Goal: Information Seeking & Learning: Learn about a topic

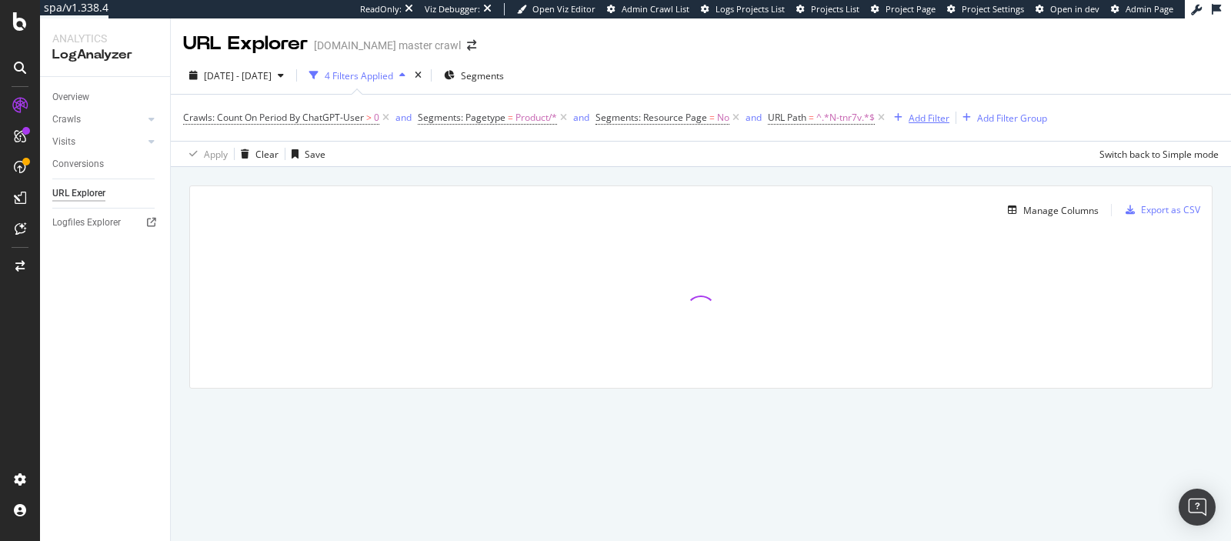
click at [909, 110] on div "Add Filter" at bounding box center [919, 117] width 62 height 17
click at [842, 132] on div "Crawls: Count On Period By ChatGPT-User > 0 and Segments: Pagetype = Product/* …" at bounding box center [700, 118] width 1035 height 46
click at [798, 121] on span "URL Path" at bounding box center [787, 117] width 38 height 13
click at [697, 141] on div "Apply Clear Save Switch back to Simple mode" at bounding box center [701, 153] width 1060 height 25
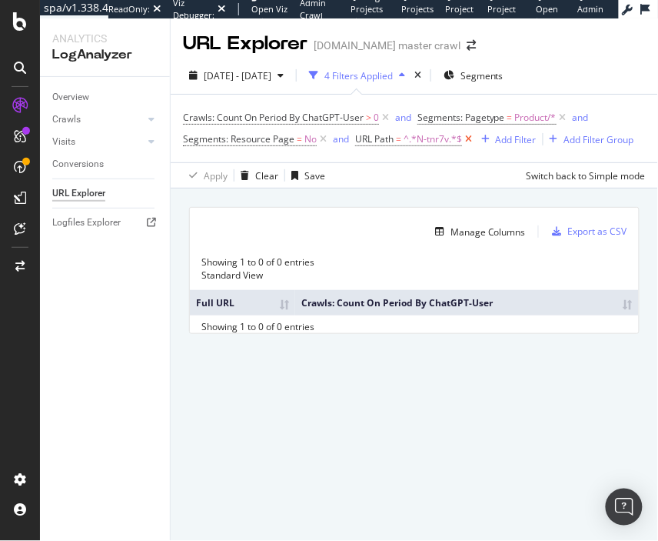
click at [465, 136] on icon at bounding box center [468, 139] width 13 height 15
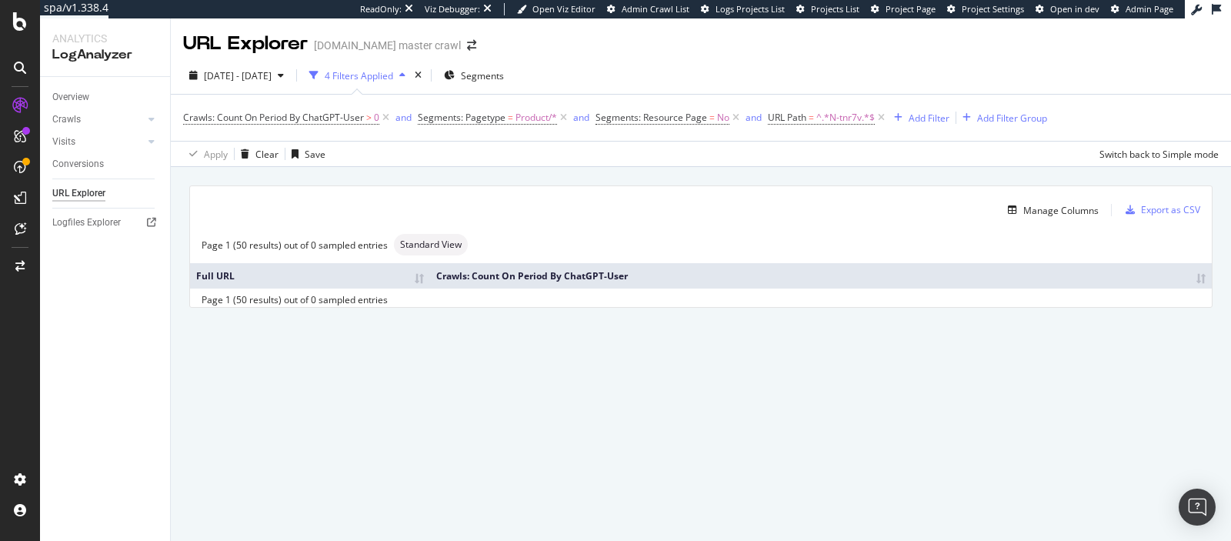
click at [358, 385] on div "URL Explorer target.com master crawl 2025 Aug. 8th - Sep. 6th 4 Filters Applied…" at bounding box center [701, 279] width 1060 height 522
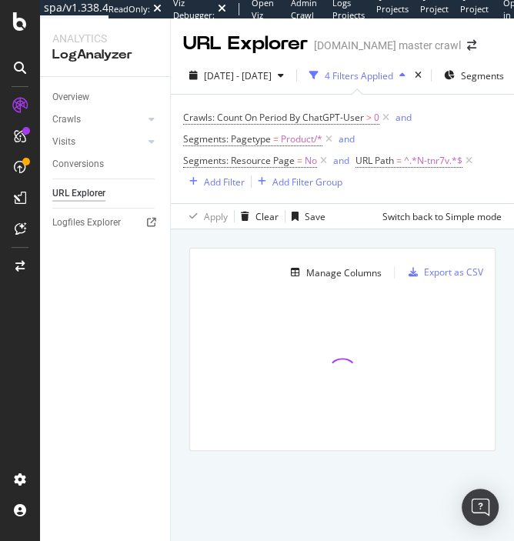
click at [513, 278] on div "Manage Columns Export as CSV Full URL Crawls: Count On Period By ChatGPT-User" at bounding box center [342, 366] width 343 height 275
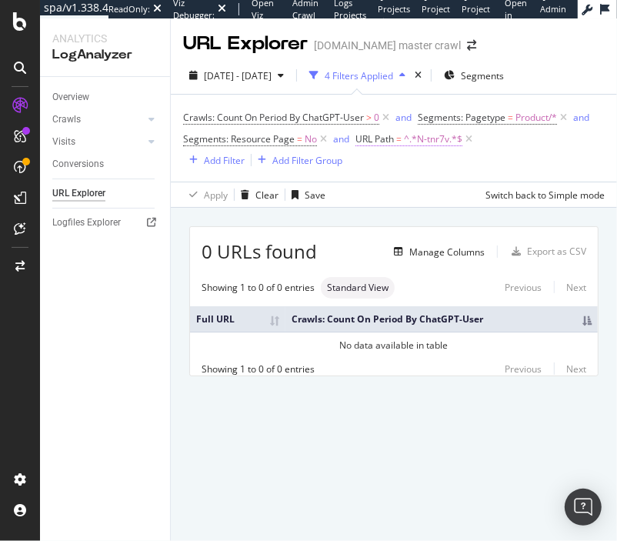
click at [415, 140] on span "^.*N-tnr7v.*$" at bounding box center [433, 139] width 58 height 22
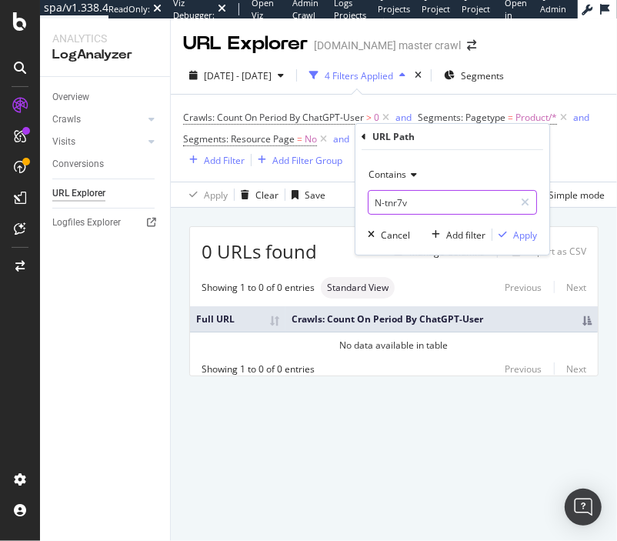
click at [413, 202] on input "N-tnr7v" at bounding box center [440, 202] width 145 height 25
type input "N"
type input "n"
click at [499, 234] on div "Apply" at bounding box center [525, 234] width 24 height 13
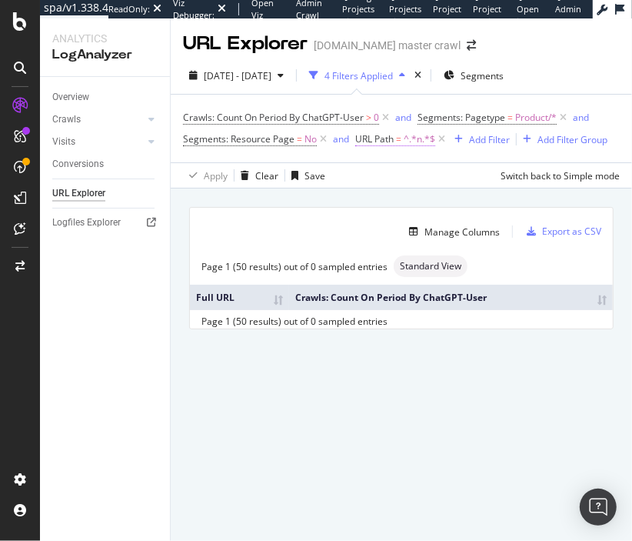
click at [396, 142] on span "=" at bounding box center [398, 138] width 5 height 13
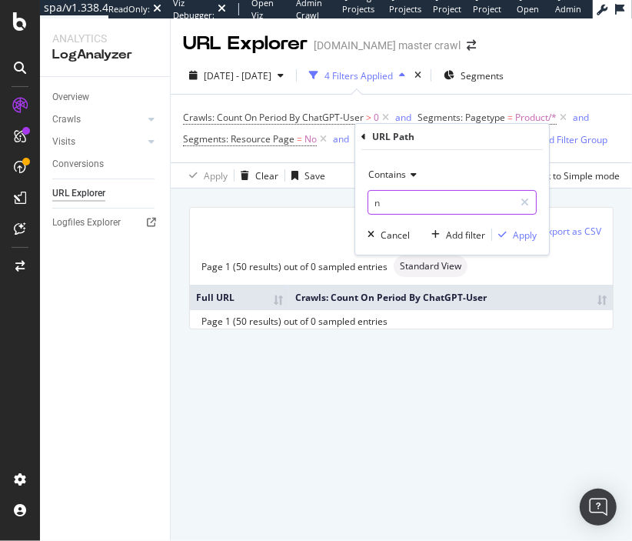
click at [384, 206] on input "n" at bounding box center [440, 202] width 145 height 25
paste input "kitche"
type input "kitchen"
click at [499, 235] on div "Apply" at bounding box center [525, 234] width 24 height 13
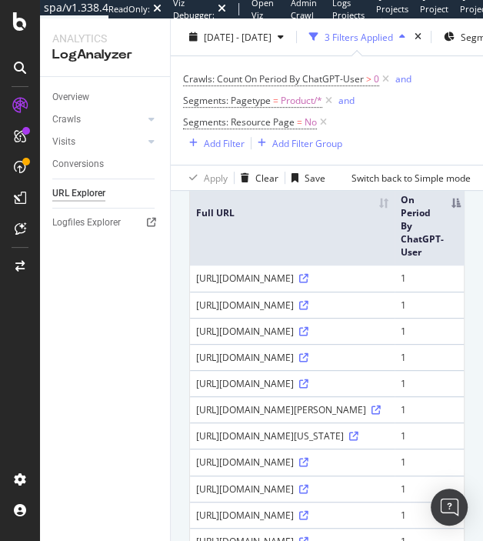
scroll to position [246, 0]
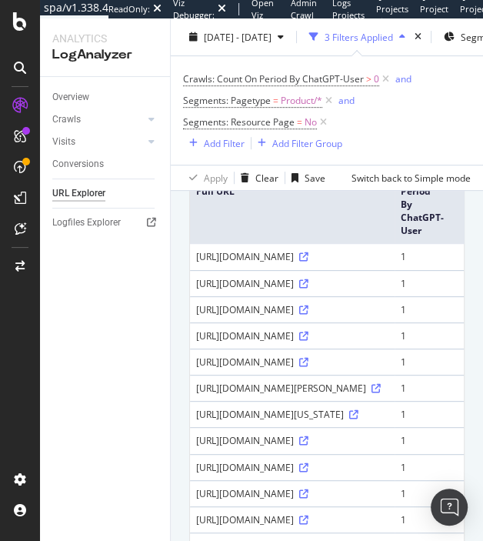
drag, startPoint x: 275, startPoint y: 291, endPoint x: 226, endPoint y: 291, distance: 49.2
click at [226, 263] on div "https://www.target.com/p/masterpieces-100-piece-jigsaw-puzzle-white-tail-deer-9…" at bounding box center [292, 256] width 192 height 13
click at [290, 316] on div "https://www.target.com/p/unique-bargains-modern-waterproof-cushioned-non-skid-k…" at bounding box center [292, 309] width 192 height 13
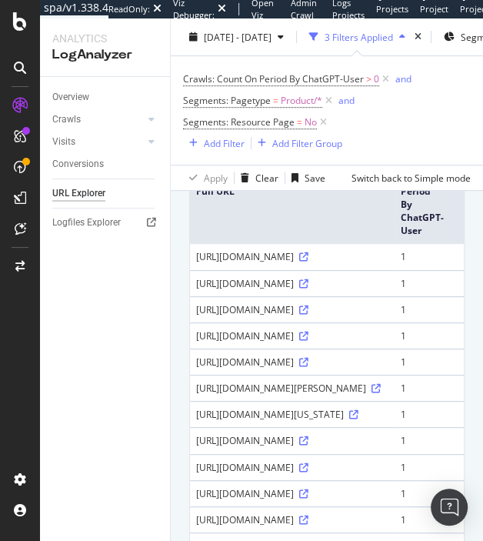
copy div "kitchen"
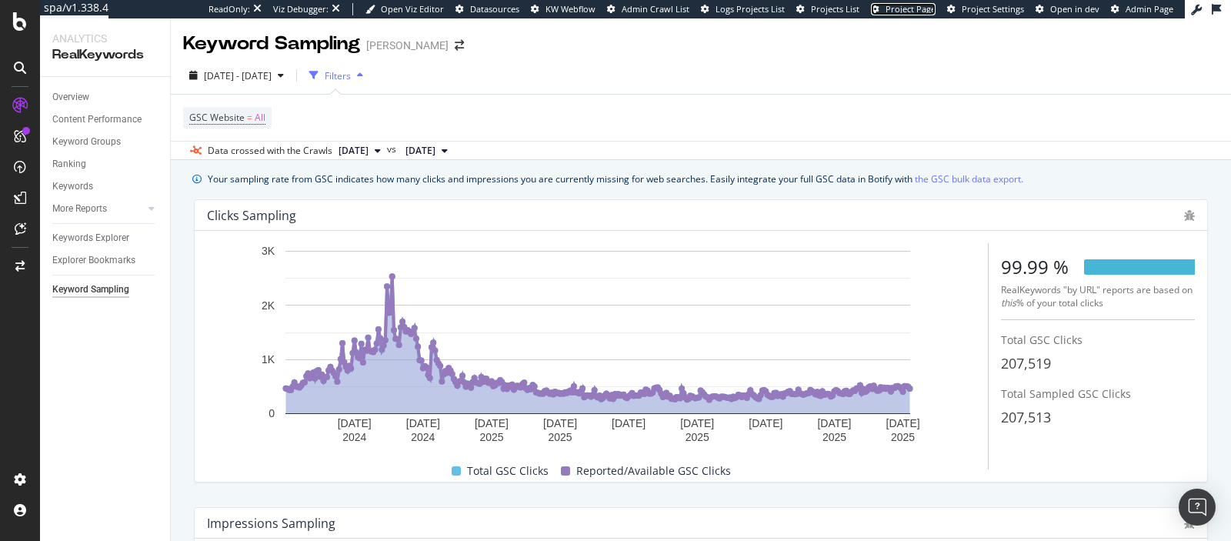
click at [917, 8] on span "Project Page" at bounding box center [910, 9] width 50 height 12
click at [368, 153] on span "[DATE]" at bounding box center [353, 151] width 30 height 14
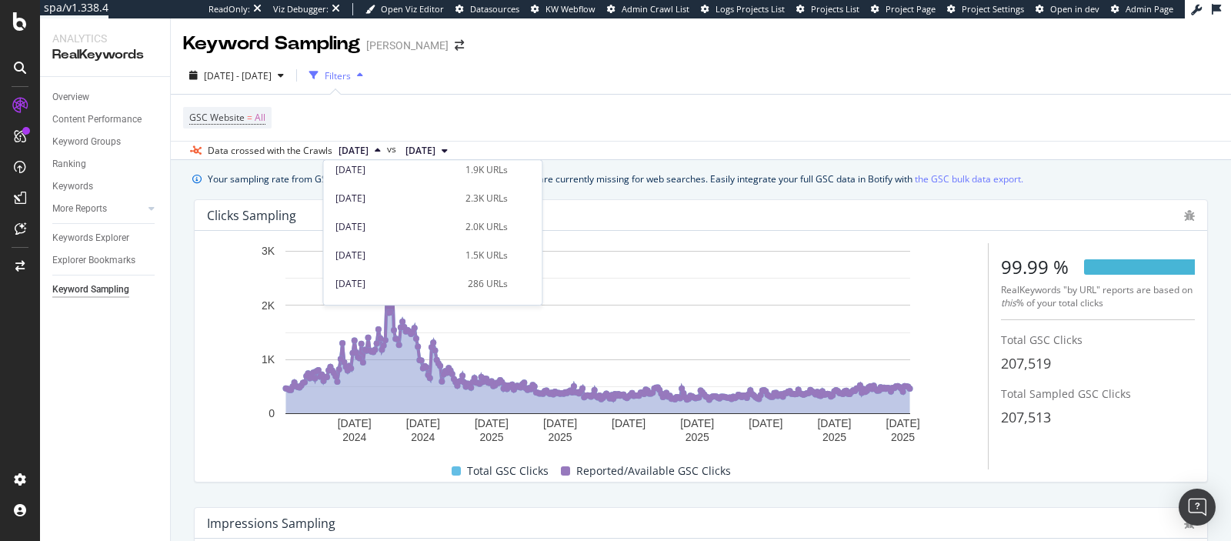
scroll to position [365, 0]
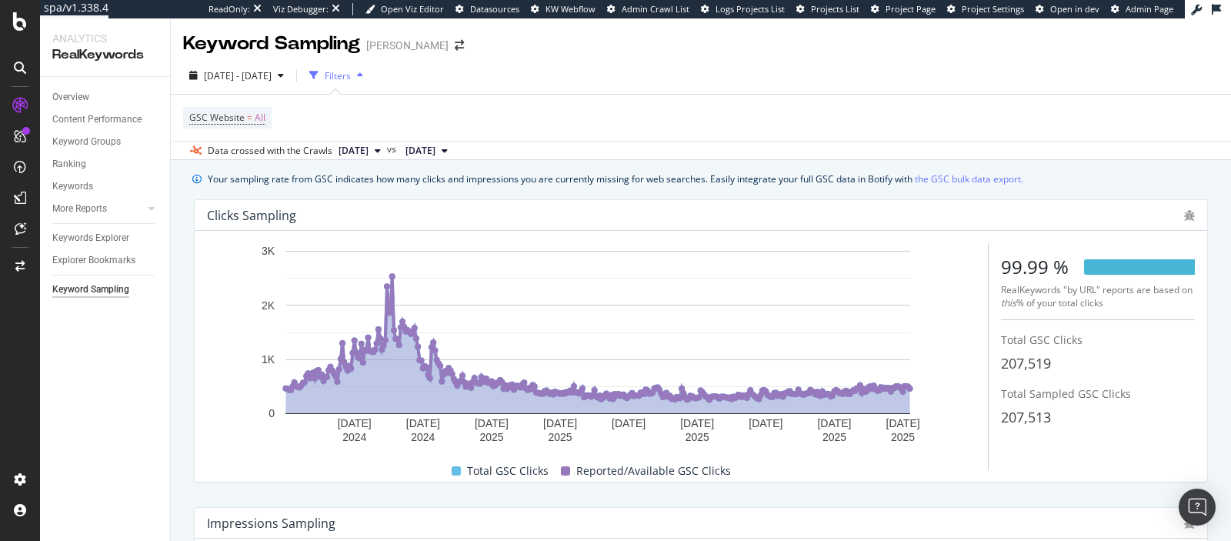
click at [434, 118] on div "GSC Website = All" at bounding box center [700, 118] width 1035 height 46
click at [435, 152] on span "[DATE]" at bounding box center [420, 151] width 30 height 14
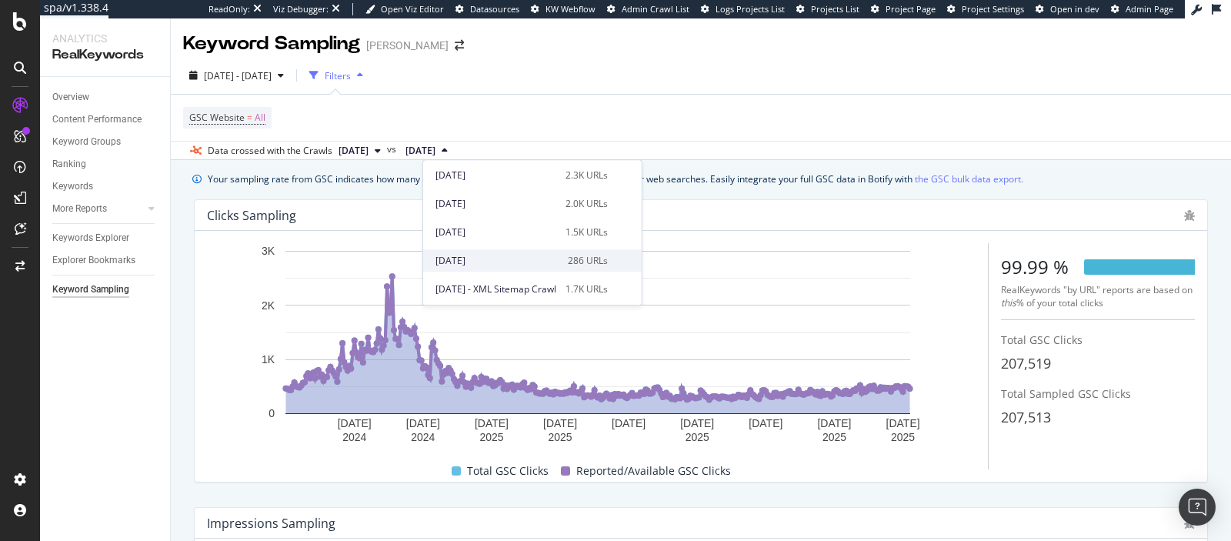
click at [463, 263] on div "[DATE]" at bounding box center [496, 261] width 123 height 14
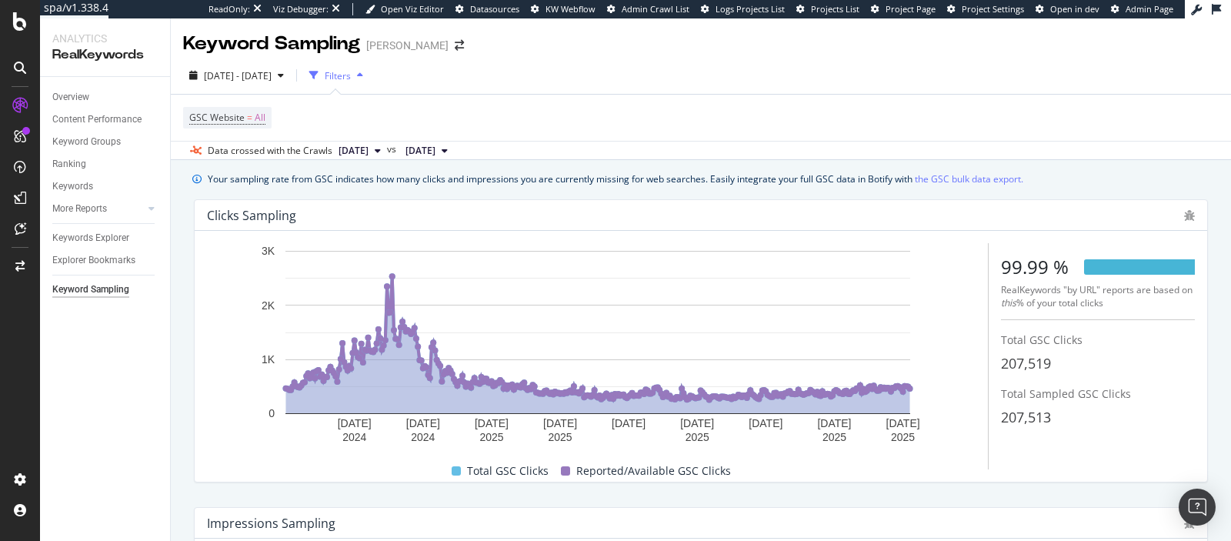
click at [368, 148] on span "[DATE]" at bounding box center [353, 151] width 30 height 14
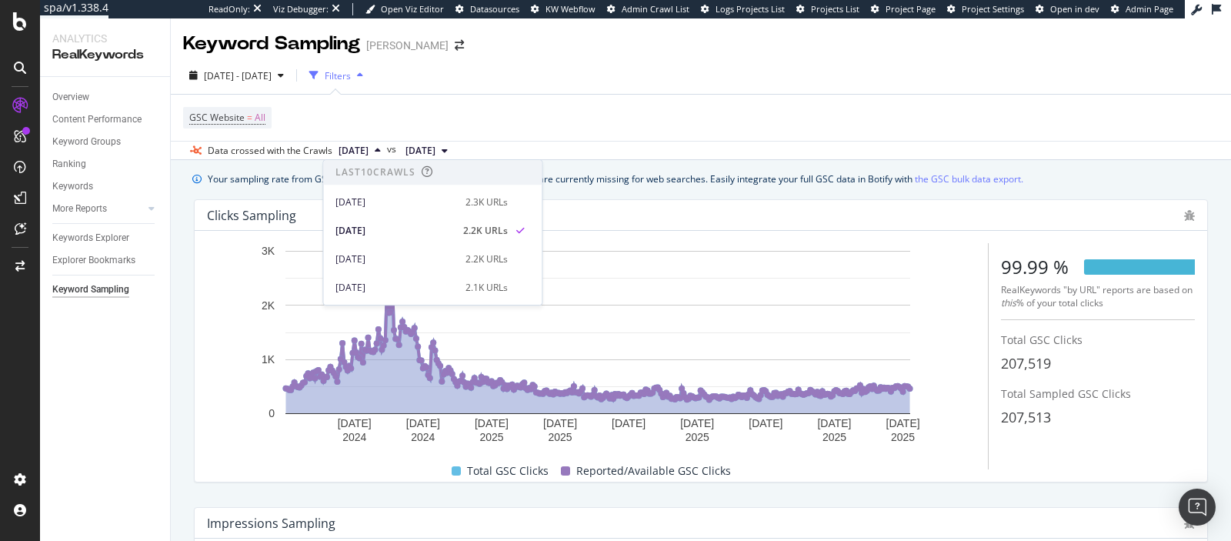
scroll to position [365, 0]
click at [375, 228] on div "[DATE]" at bounding box center [395, 232] width 121 height 14
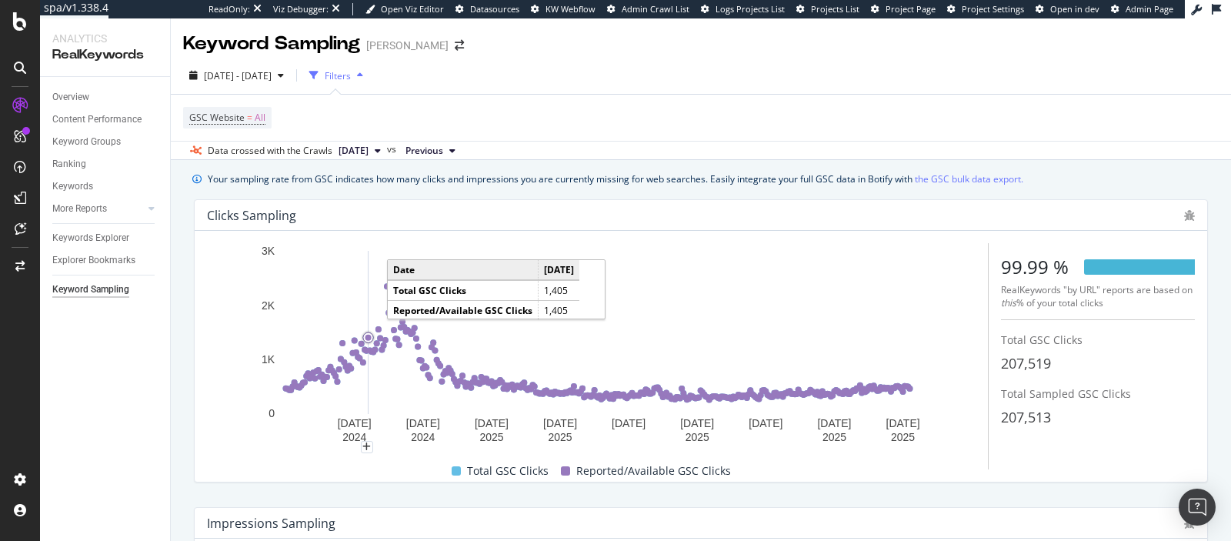
drag, startPoint x: 338, startPoint y: 364, endPoint x: 368, endPoint y: 365, distance: 29.3
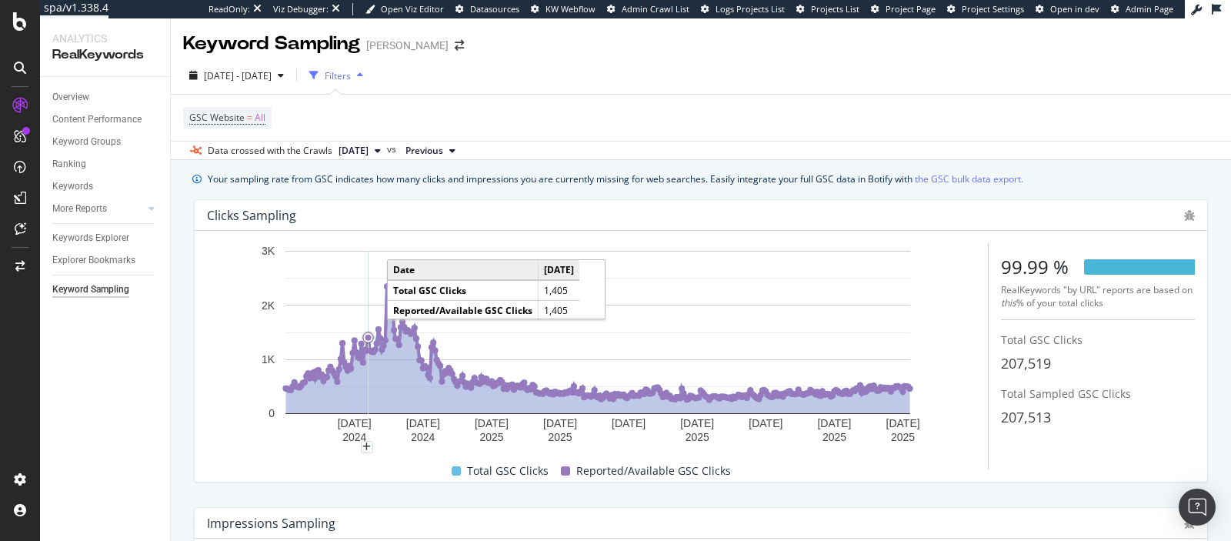
click at [368, 365] on icon "A chart." at bounding box center [368, 332] width 0 height 163
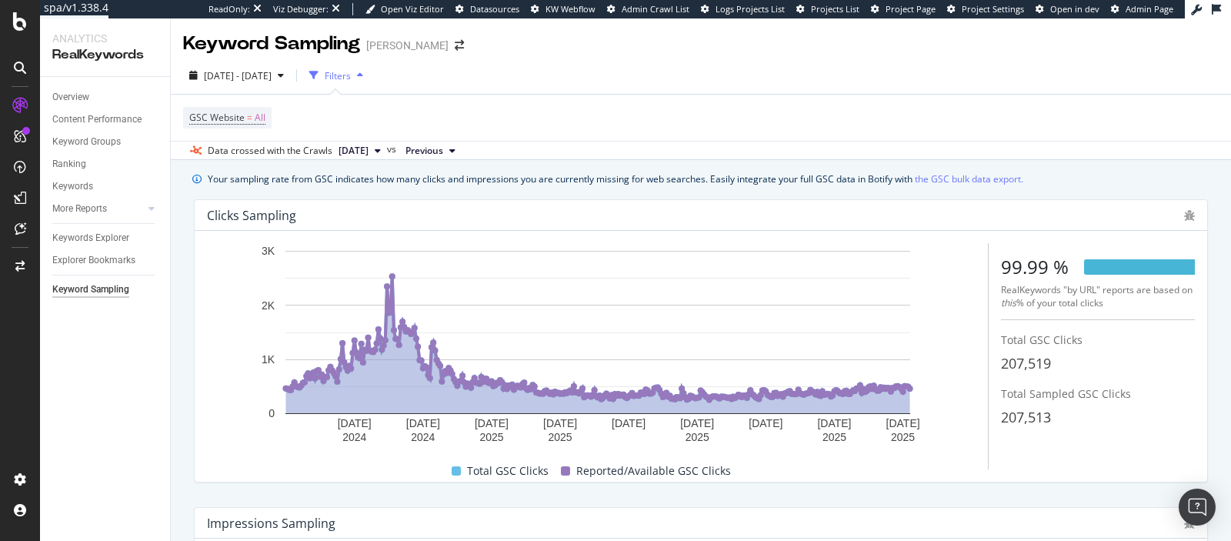
click at [368, 154] on span "[DATE]" at bounding box center [353, 151] width 30 height 14
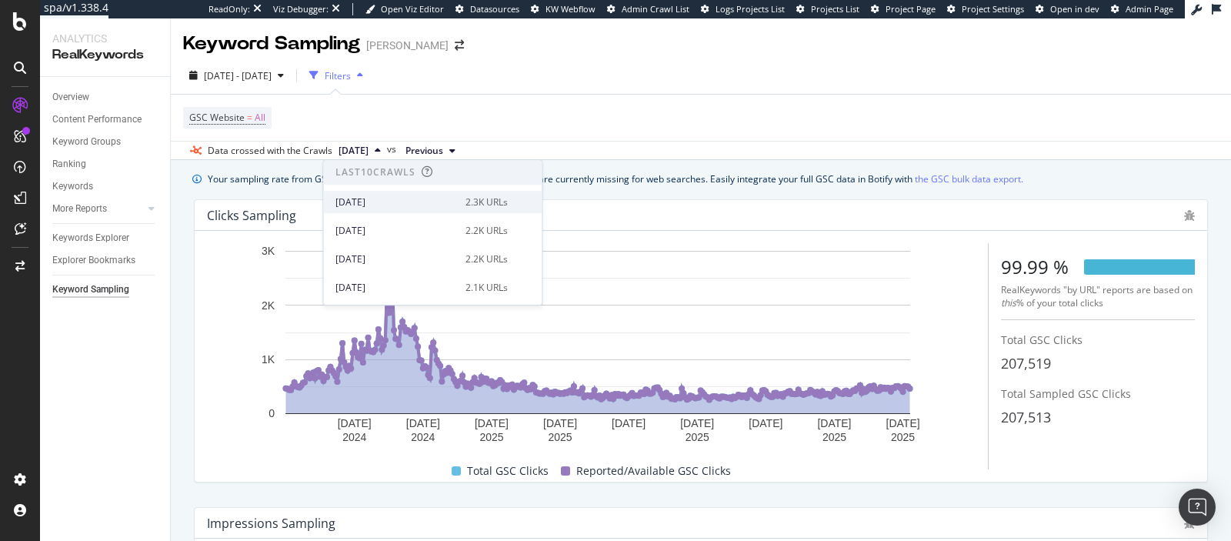
click at [401, 197] on div "[DATE]" at bounding box center [395, 202] width 121 height 14
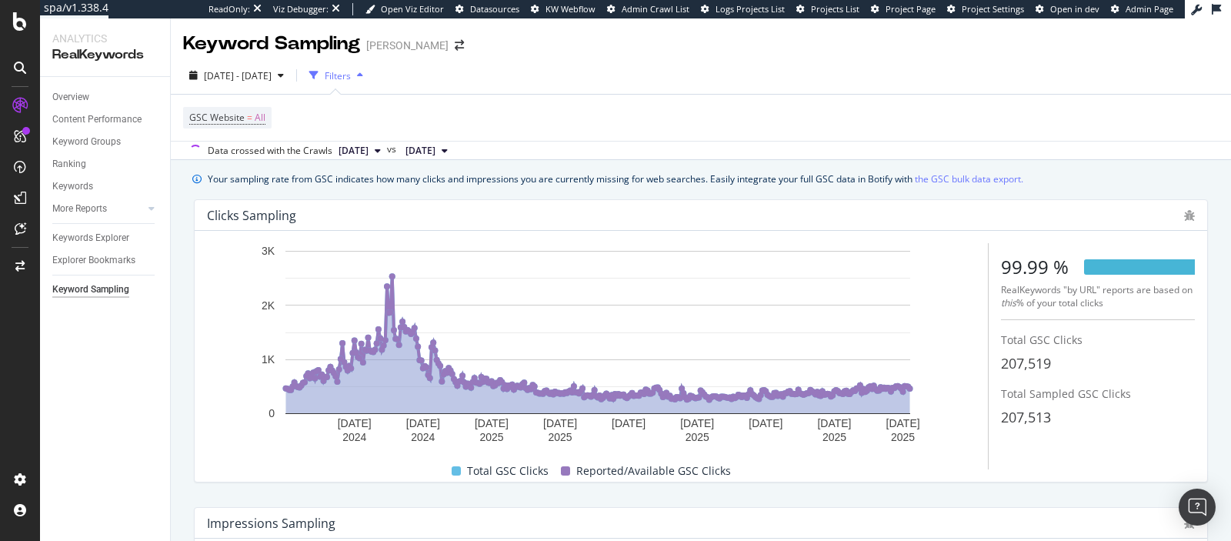
click at [435, 148] on span "[DATE]" at bounding box center [420, 151] width 30 height 14
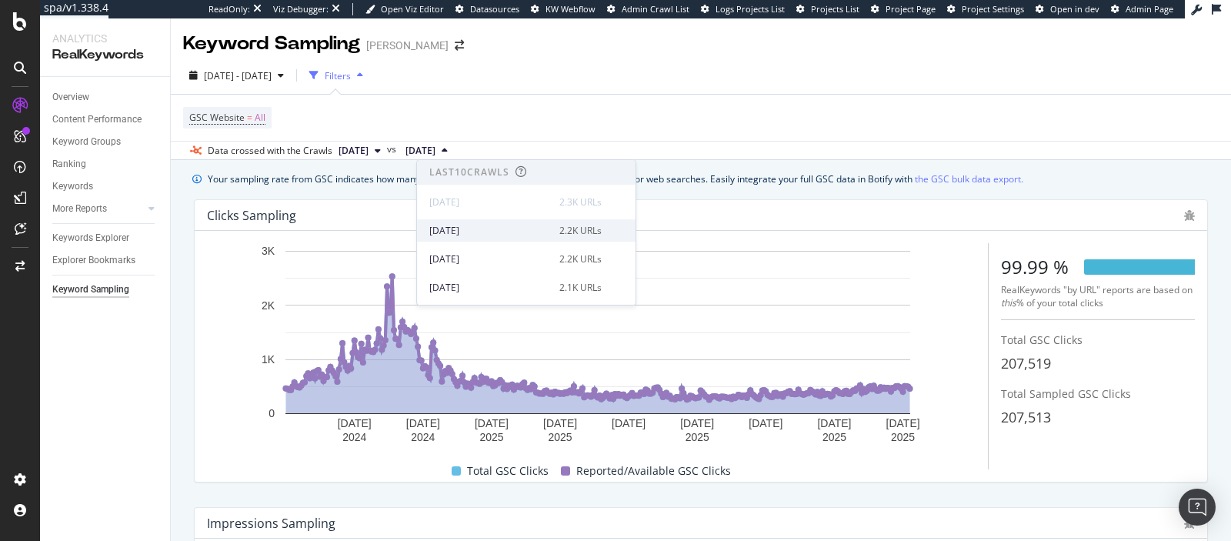
click at [471, 228] on div "[DATE]" at bounding box center [489, 231] width 121 height 14
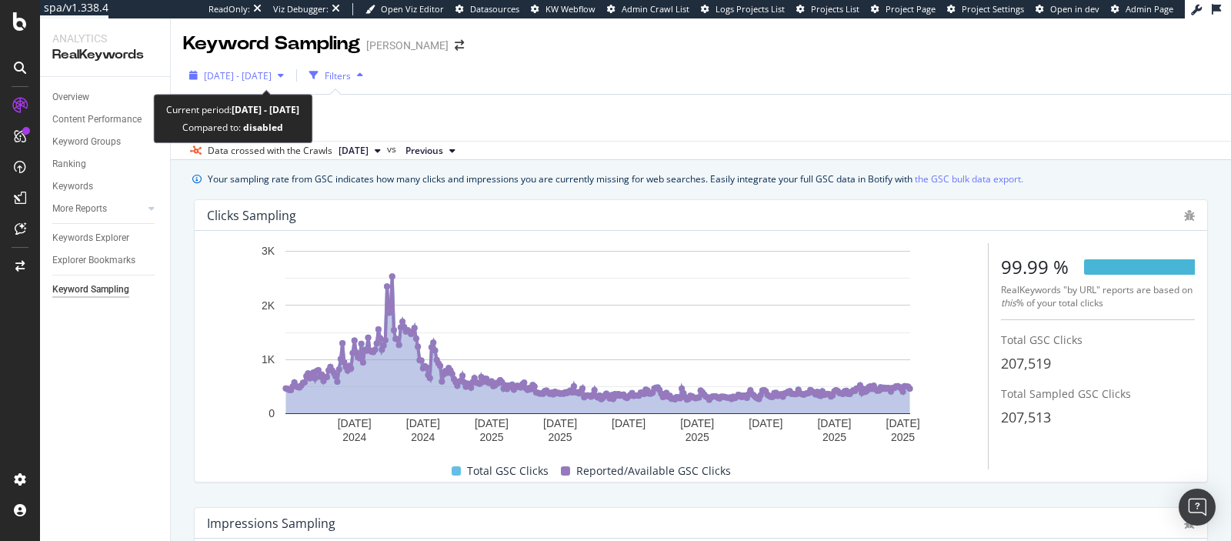
click at [271, 75] on span "[DATE] - [DATE]" at bounding box center [238, 75] width 68 height 13
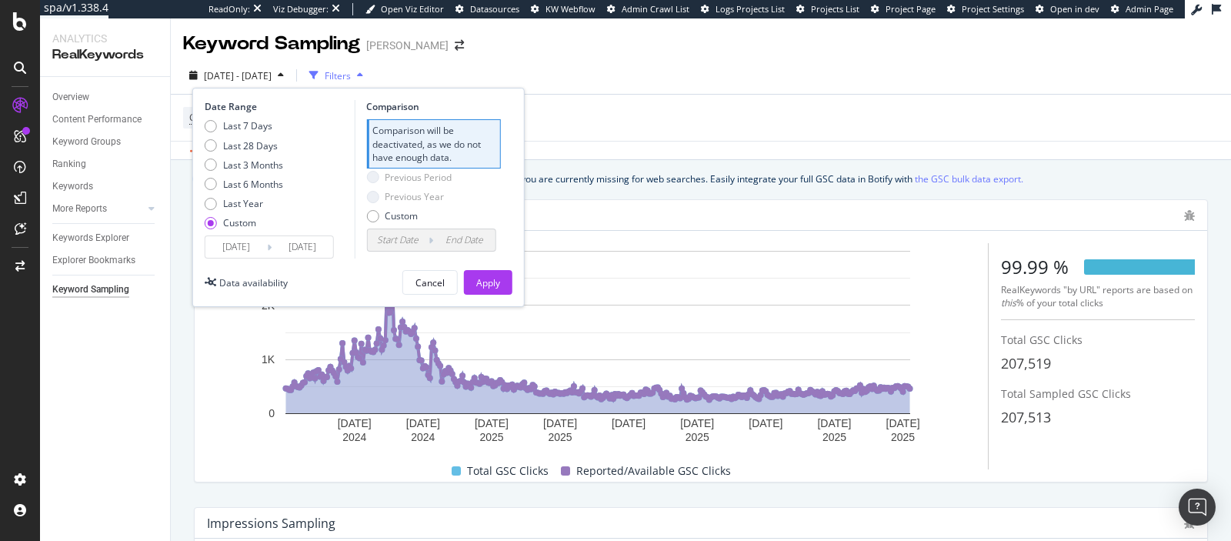
click at [348, 265] on div "Date Range Last 7 Days Last 28 Days Last 3 Months Last 6 Months Last Year Custo…" at bounding box center [358, 197] width 332 height 219
click at [422, 112] on div "Comparison" at bounding box center [433, 106] width 134 height 13
click at [391, 212] on div "Custom" at bounding box center [401, 215] width 33 height 13
type input "[DATE]"
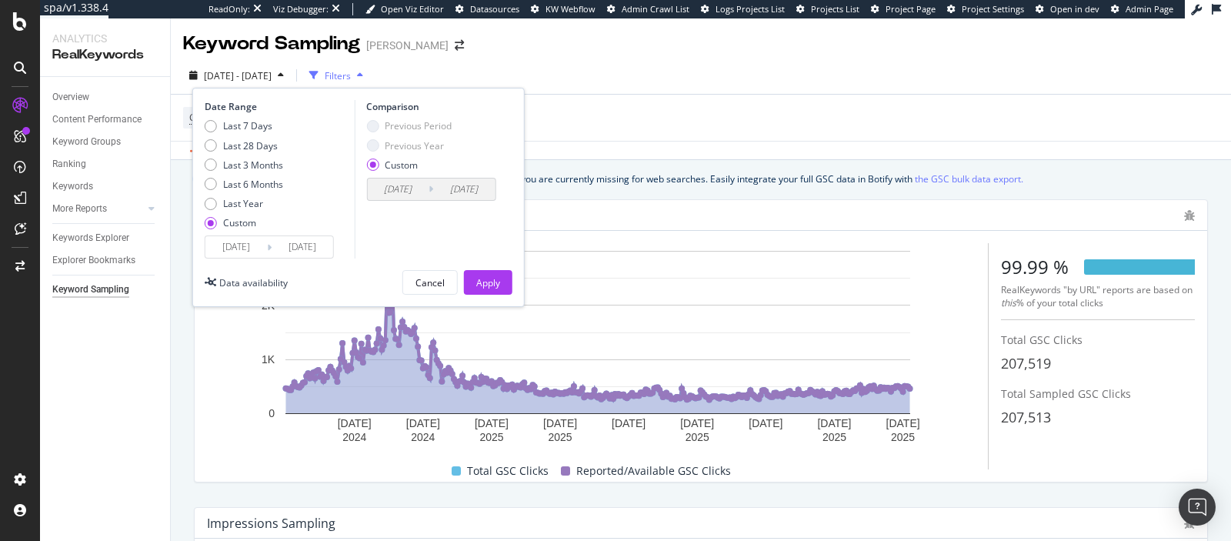
click at [428, 187] on icon at bounding box center [430, 189] width 5 height 15
click at [392, 150] on div "Previous Year" at bounding box center [414, 145] width 59 height 13
click at [265, 145] on div "Last 28 Days" at bounding box center [250, 145] width 55 height 13
type input "[DATE]"
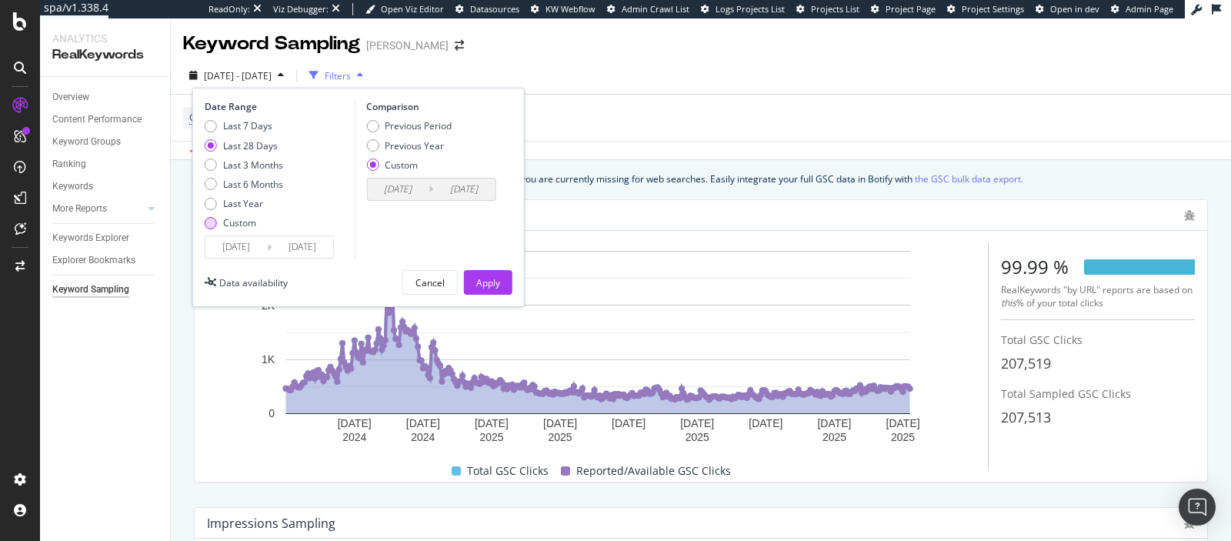
click at [236, 221] on div "Custom" at bounding box center [239, 222] width 33 height 13
click at [251, 255] on input "[DATE]" at bounding box center [236, 247] width 62 height 22
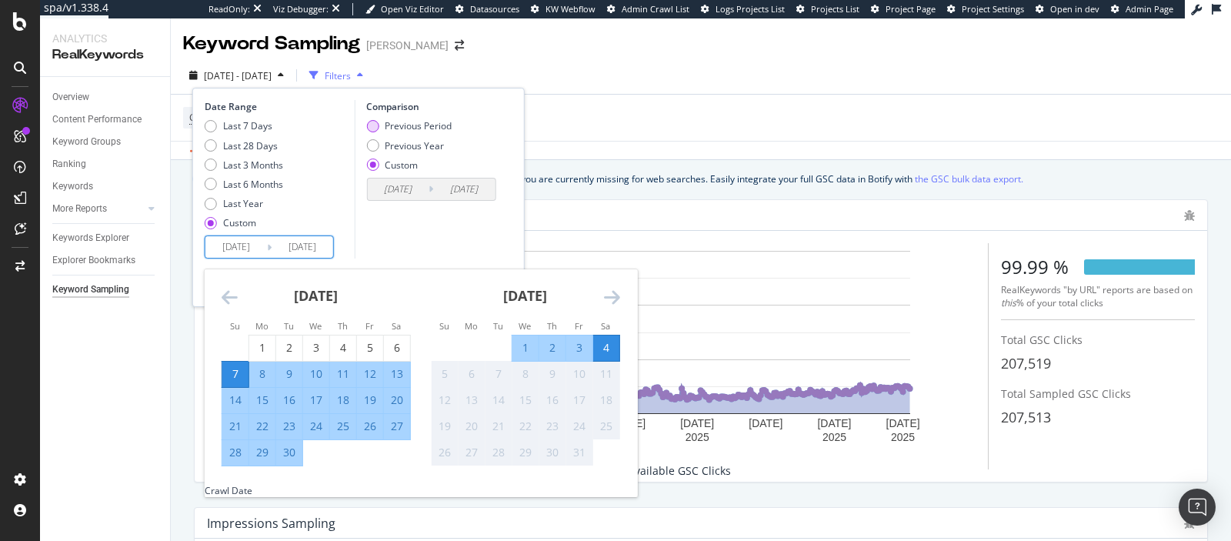
click at [398, 126] on div "Previous Period" at bounding box center [418, 125] width 67 height 13
type input "[DATE]"
click at [264, 253] on input "[DATE]" at bounding box center [236, 247] width 62 height 22
click at [228, 298] on icon "Move backward to switch to the previous month." at bounding box center [230, 297] width 16 height 18
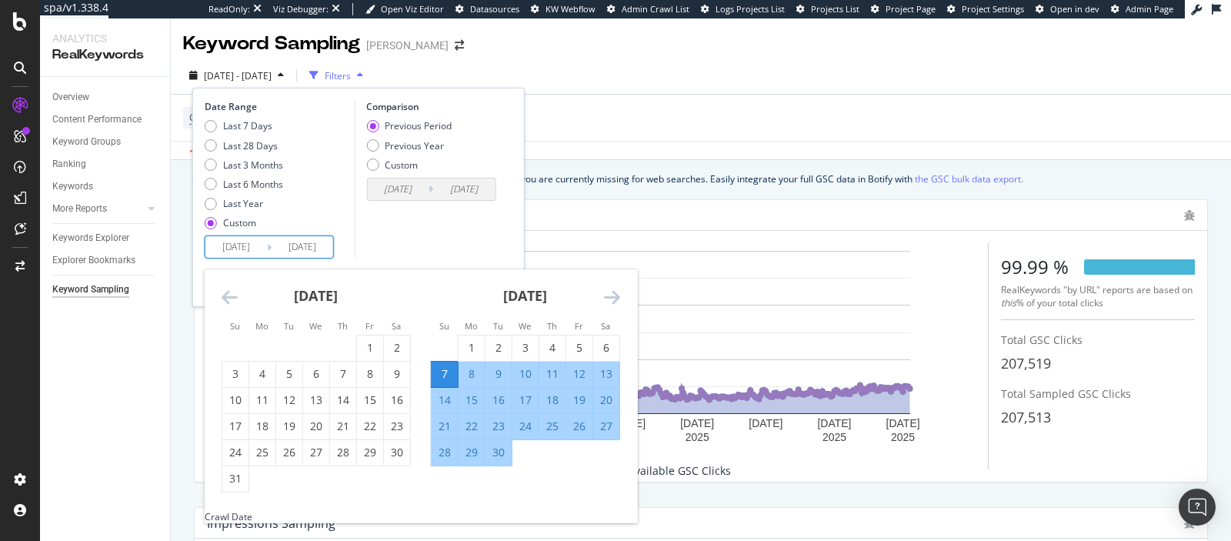
click at [228, 298] on icon "Move backward to switch to the previous month." at bounding box center [230, 297] width 16 height 18
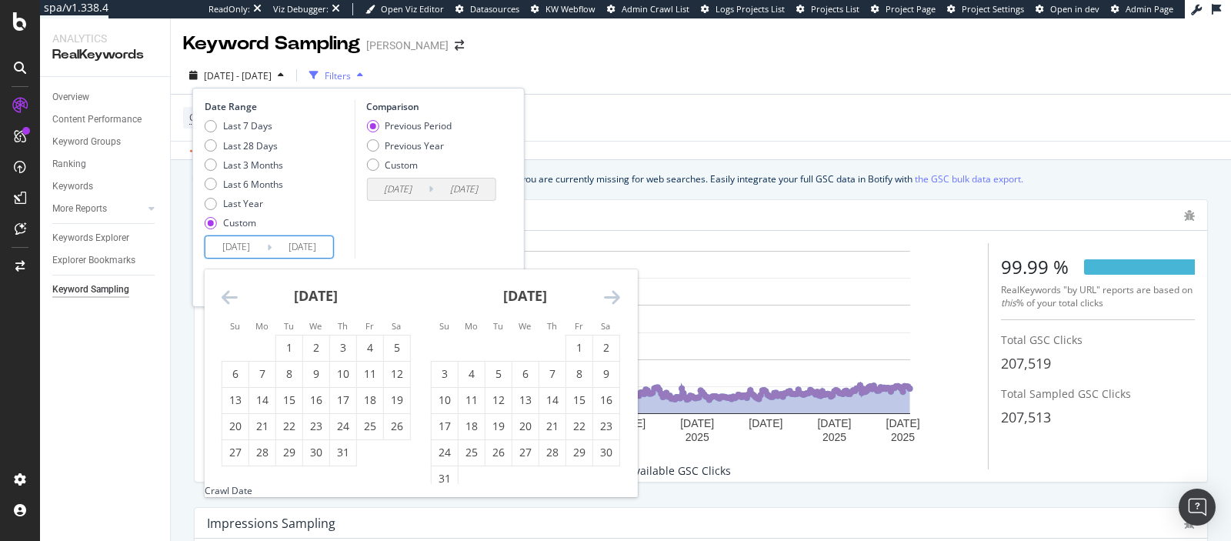
click at [228, 298] on icon "Move backward to switch to the previous month." at bounding box center [230, 297] width 16 height 18
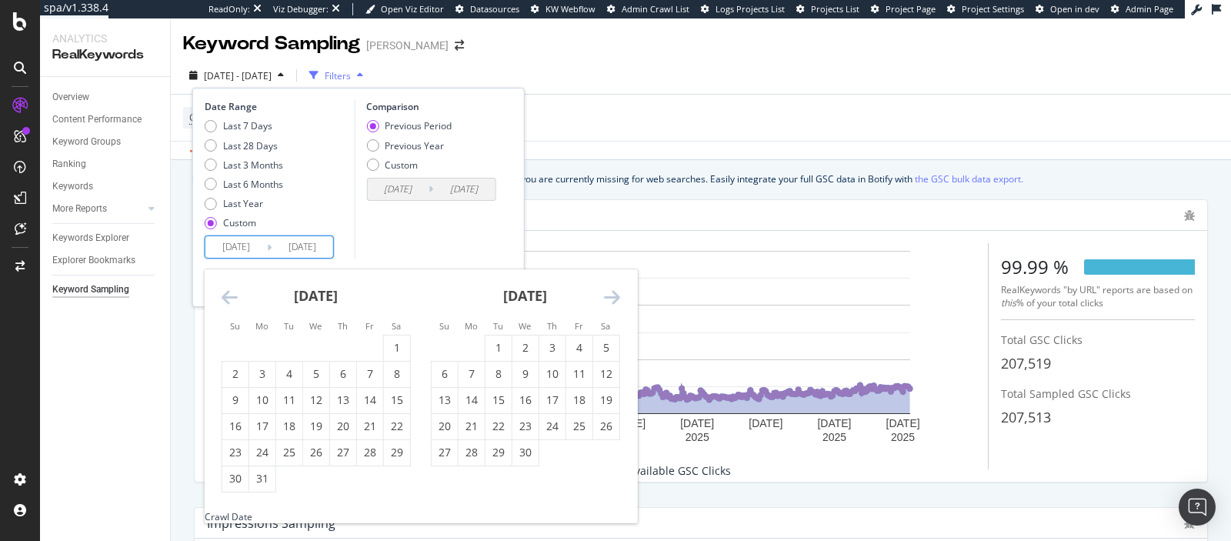
click at [228, 298] on icon "Move backward to switch to the previous month." at bounding box center [230, 297] width 16 height 18
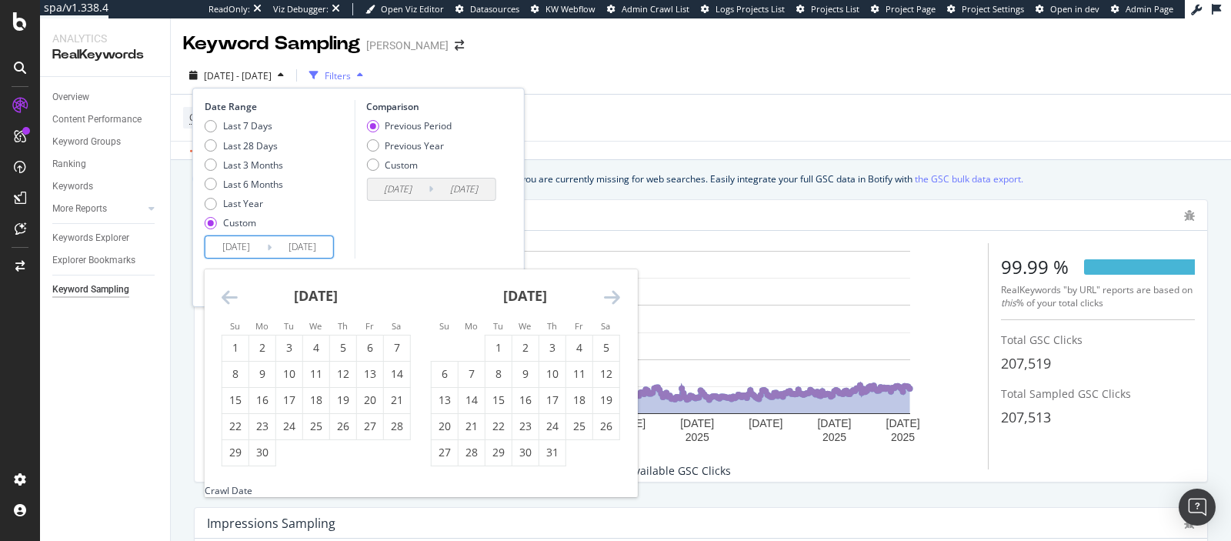
click at [228, 298] on icon "Move backward to switch to the previous month." at bounding box center [230, 297] width 16 height 18
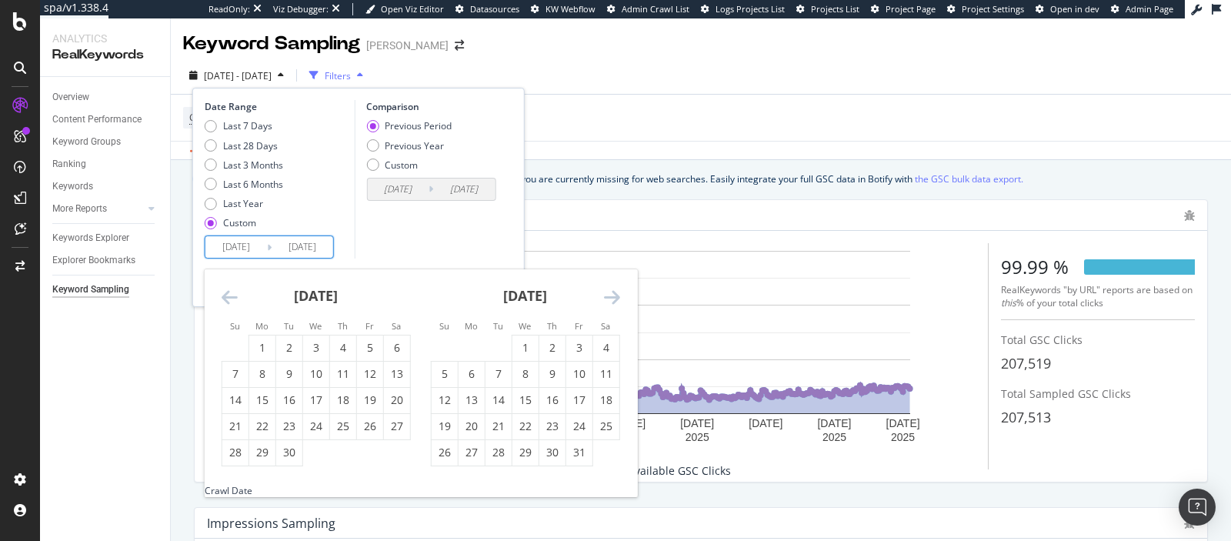
click at [228, 298] on icon "Move backward to switch to the previous month." at bounding box center [230, 297] width 16 height 18
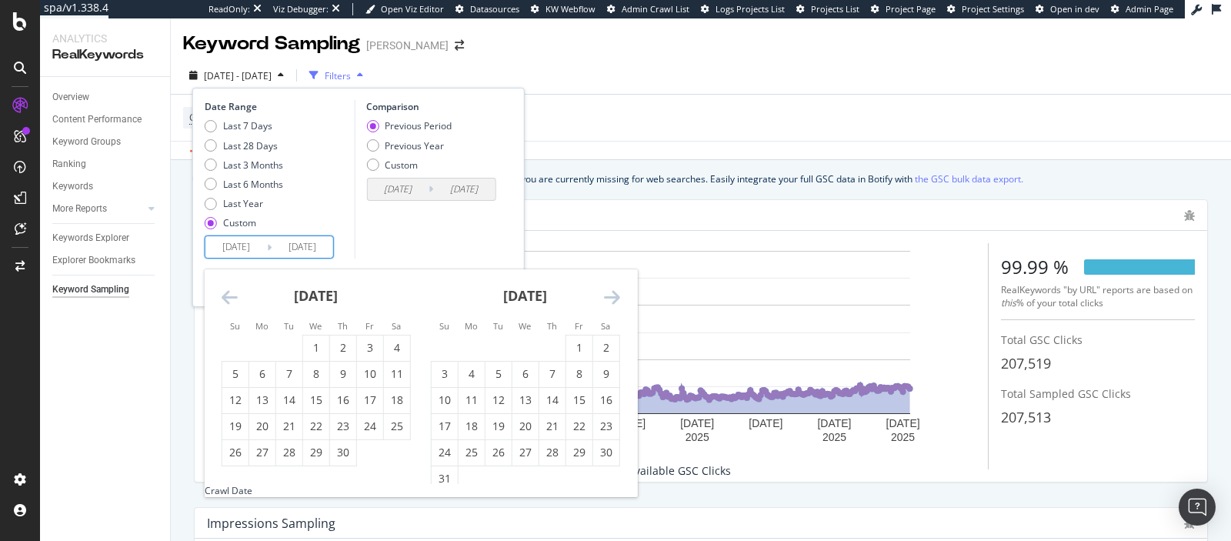
click at [228, 298] on icon "Move backward to switch to the previous month." at bounding box center [230, 297] width 16 height 18
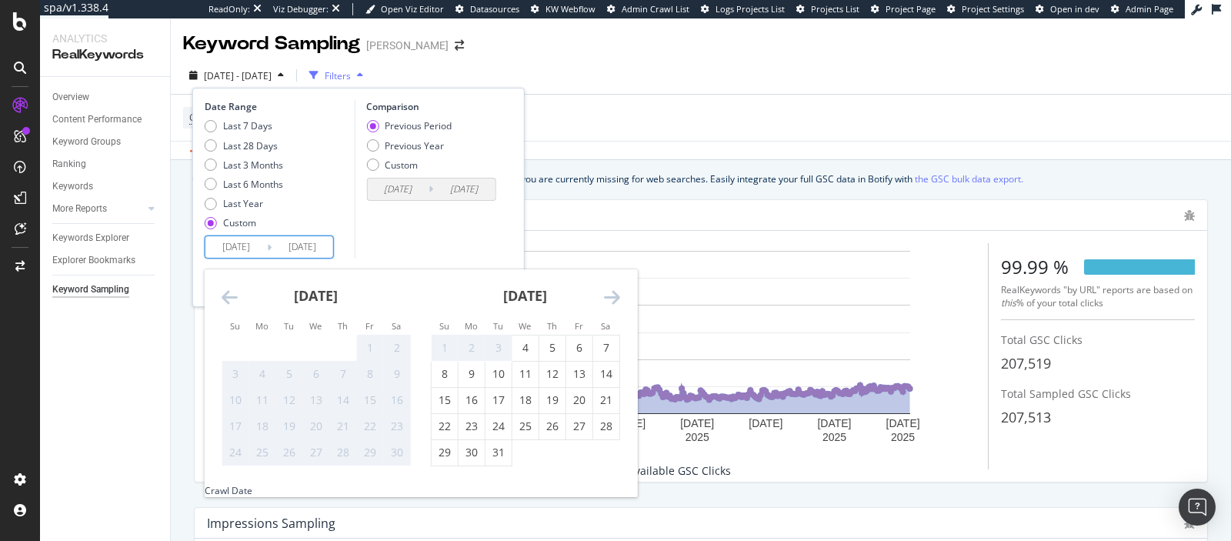
click at [606, 295] on icon "Move forward to switch to the next month." at bounding box center [612, 297] width 16 height 18
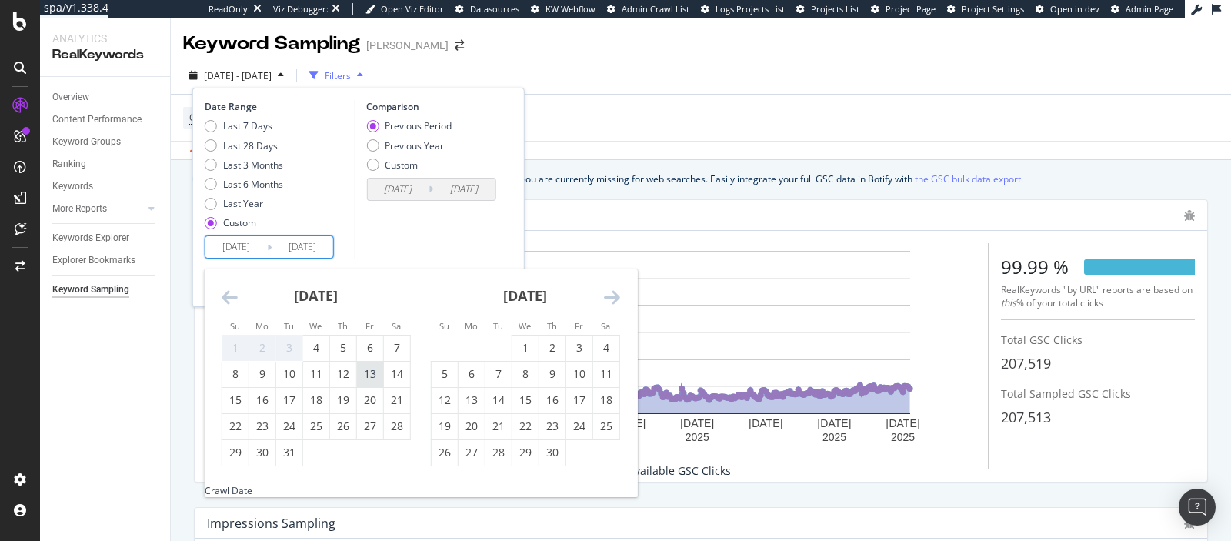
click at [375, 381] on div "13" at bounding box center [370, 373] width 26 height 15
type input "[DATE]"
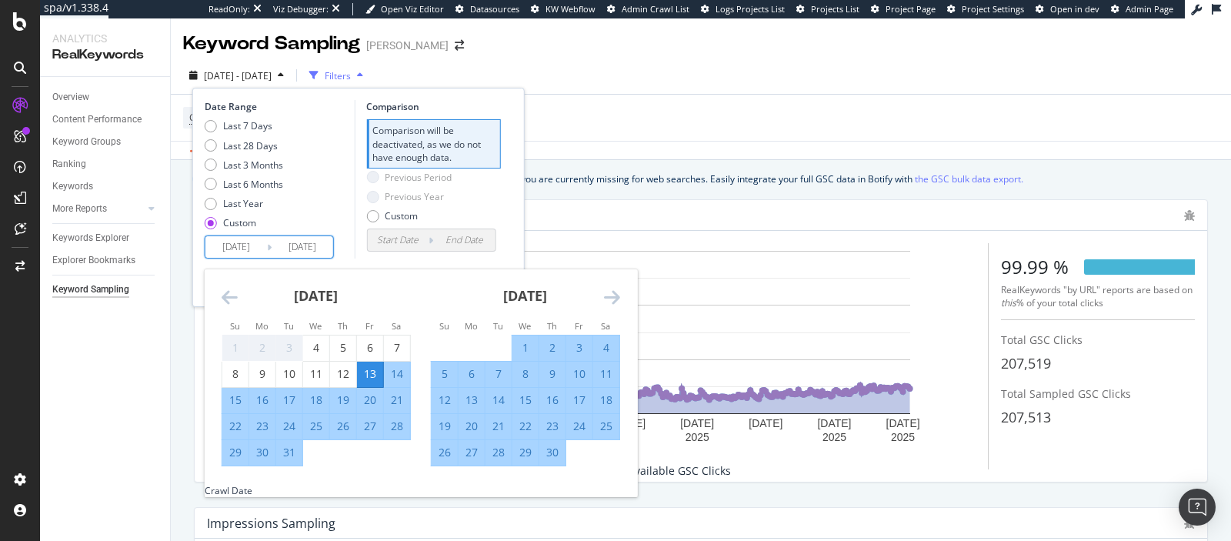
click at [371, 432] on div "27" at bounding box center [370, 425] width 26 height 15
type input "[DATE]"
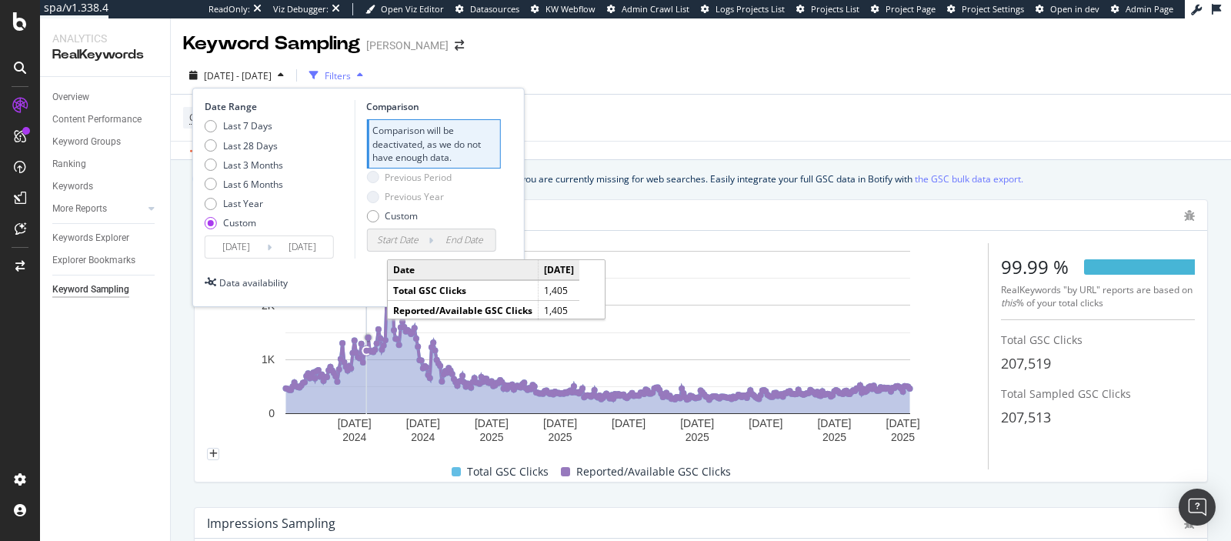
click at [374, 281] on div "Data availability Cancel Apply" at bounding box center [359, 282] width 308 height 25
click at [355, 273] on div "Data availability Cancel Apply" at bounding box center [359, 282] width 308 height 25
click at [291, 237] on input "[DATE]" at bounding box center [302, 247] width 62 height 22
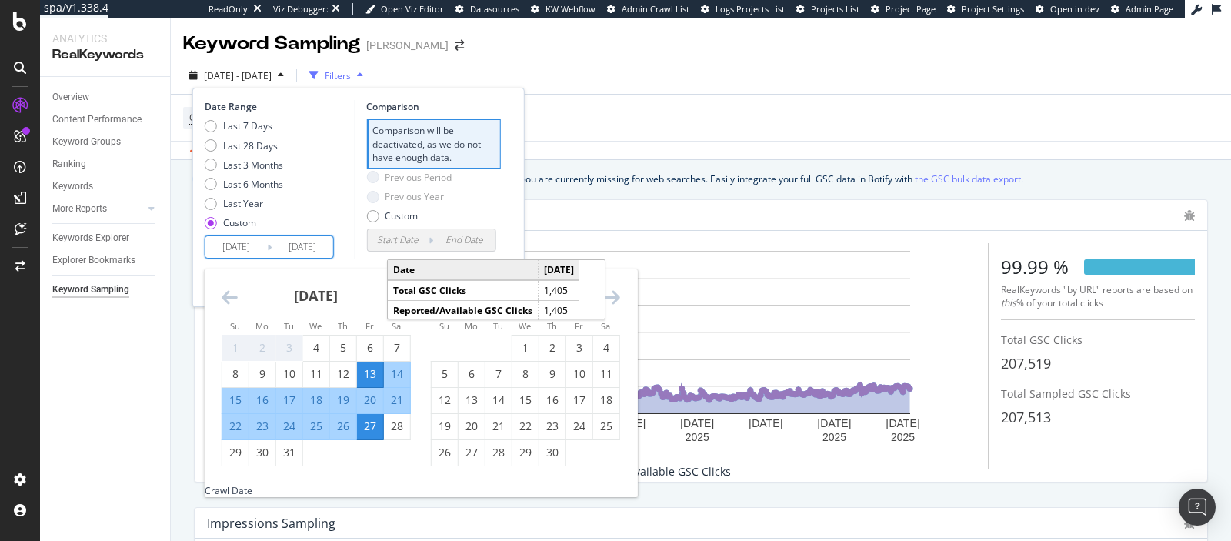
click at [291, 237] on input "[DATE]" at bounding box center [302, 247] width 62 height 22
click at [347, 227] on div "Last 7 Days Last 28 Days Last 3 Months Last 6 Months Last Year Custom" at bounding box center [278, 177] width 146 height 116
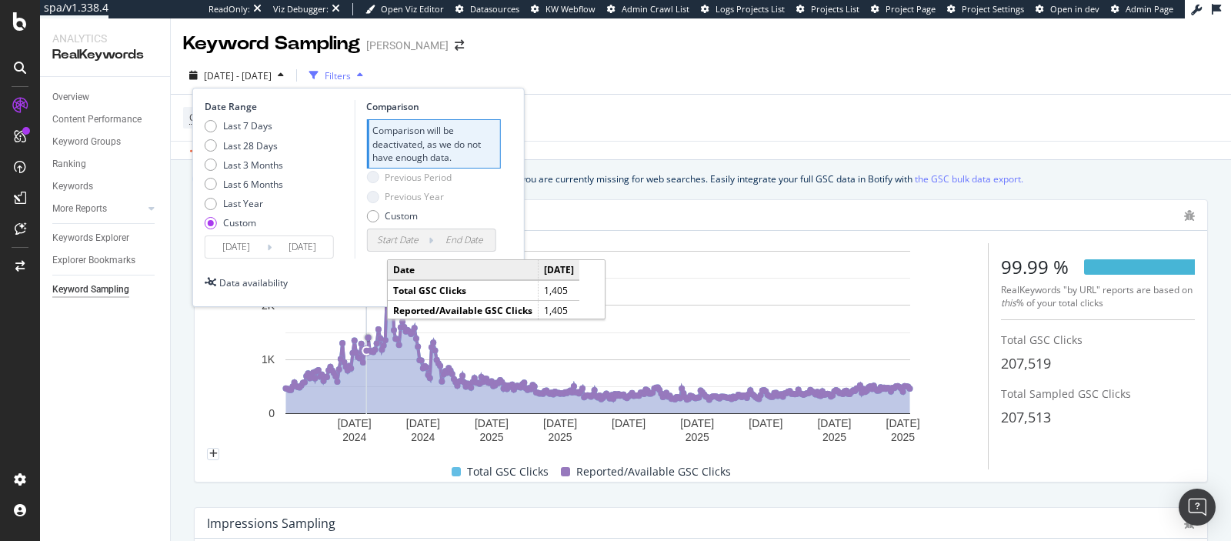
click at [468, 297] on div "Date Range Last 7 Days Last 28 Days Last 3 Months Last 6 Months Last Year Custo…" at bounding box center [358, 197] width 332 height 219
click at [467, 294] on div "Date Range Last 7 Days Last 28 Days Last 3 Months Last 6 Months Last Year Custo…" at bounding box center [358, 197] width 332 height 219
click at [454, 292] on button "Cancel" at bounding box center [429, 282] width 55 height 25
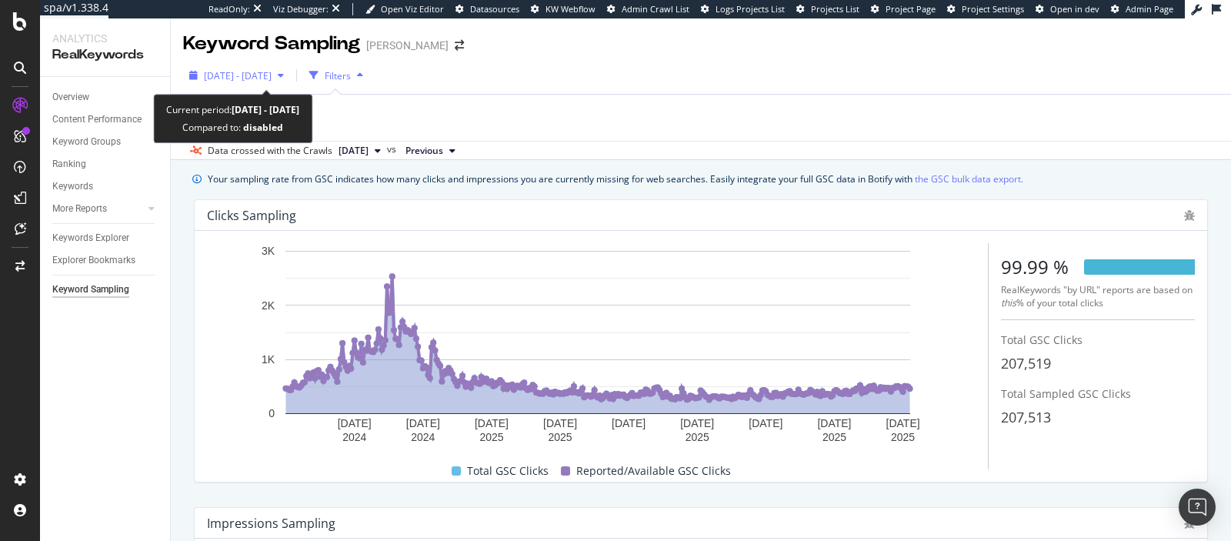
click at [290, 86] on div "[DATE] - [DATE]" at bounding box center [236, 75] width 107 height 23
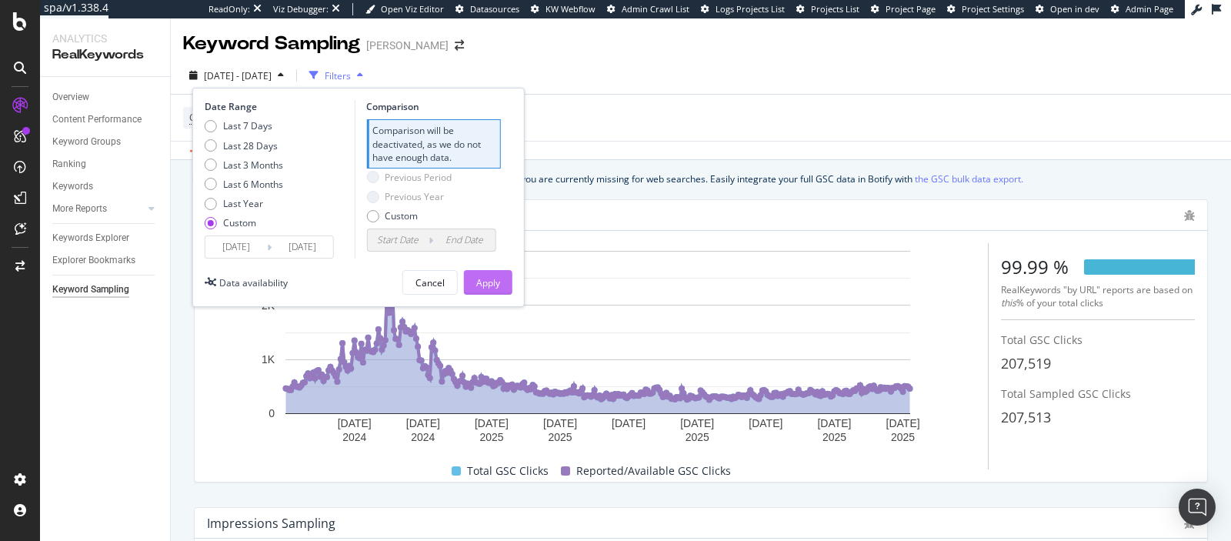
click at [481, 277] on div "Apply" at bounding box center [488, 282] width 24 height 13
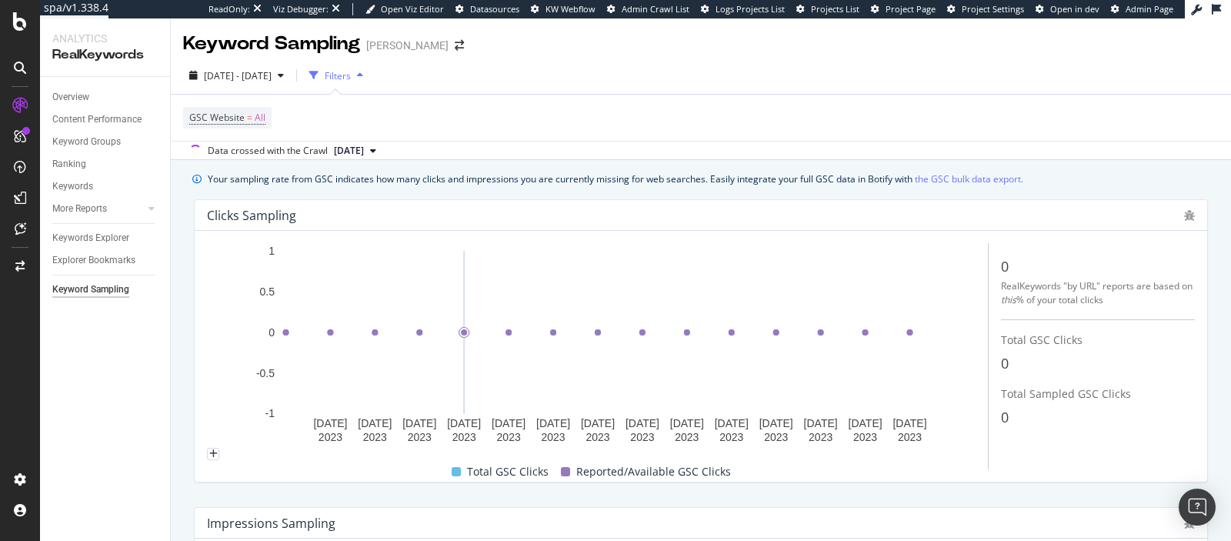
scroll to position [19, 0]
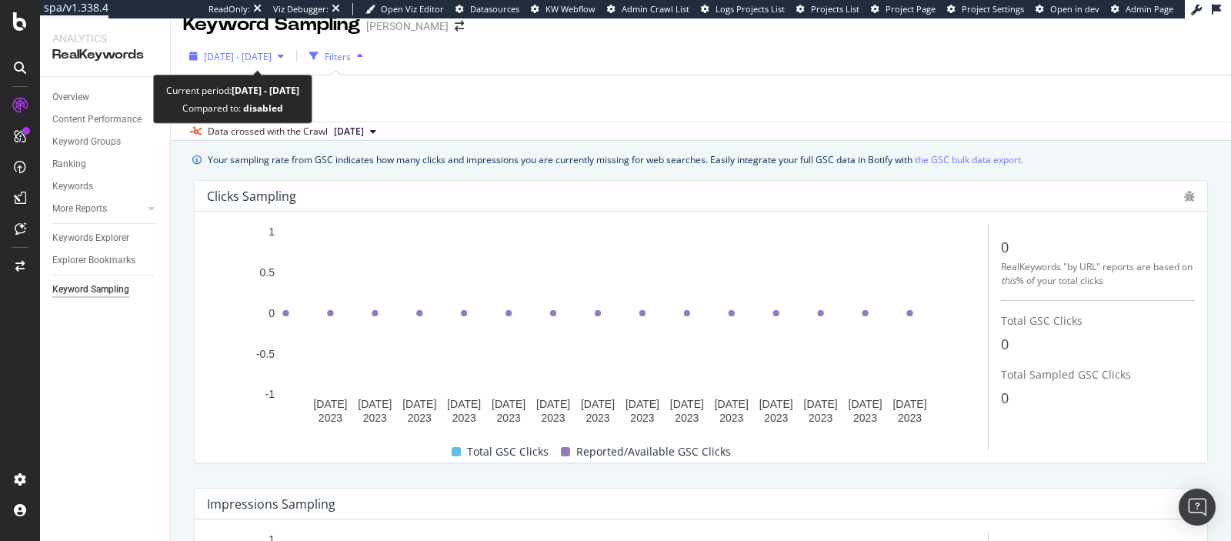
click at [248, 61] on span "[DATE] - [DATE]" at bounding box center [238, 56] width 68 height 13
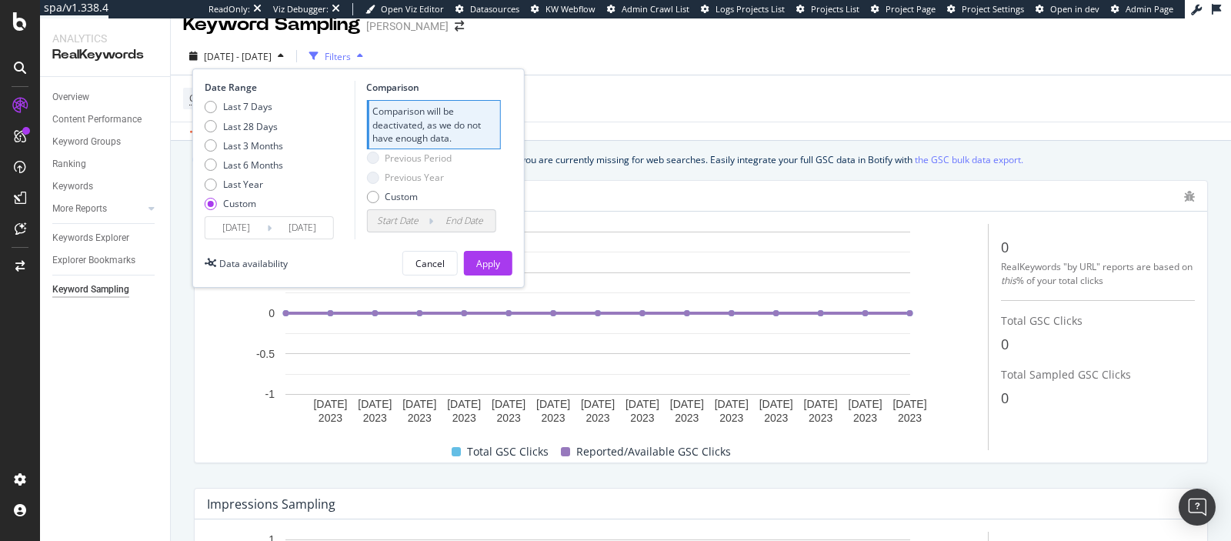
click at [289, 225] on input "[DATE]" at bounding box center [302, 228] width 62 height 22
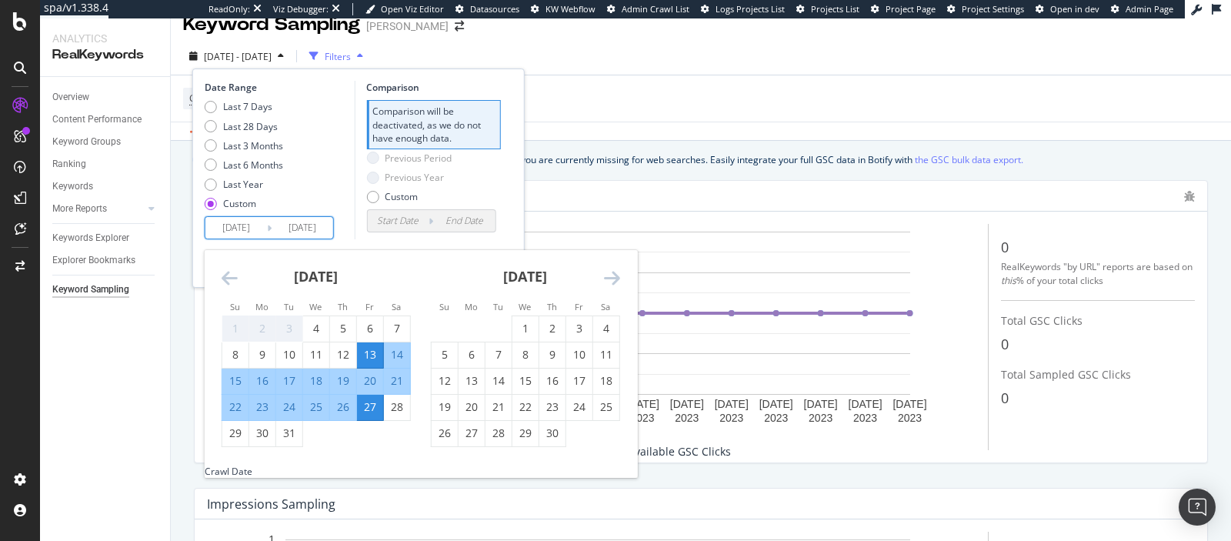
click at [357, 352] on div "13" at bounding box center [370, 354] width 26 height 15
type input "[DATE]"
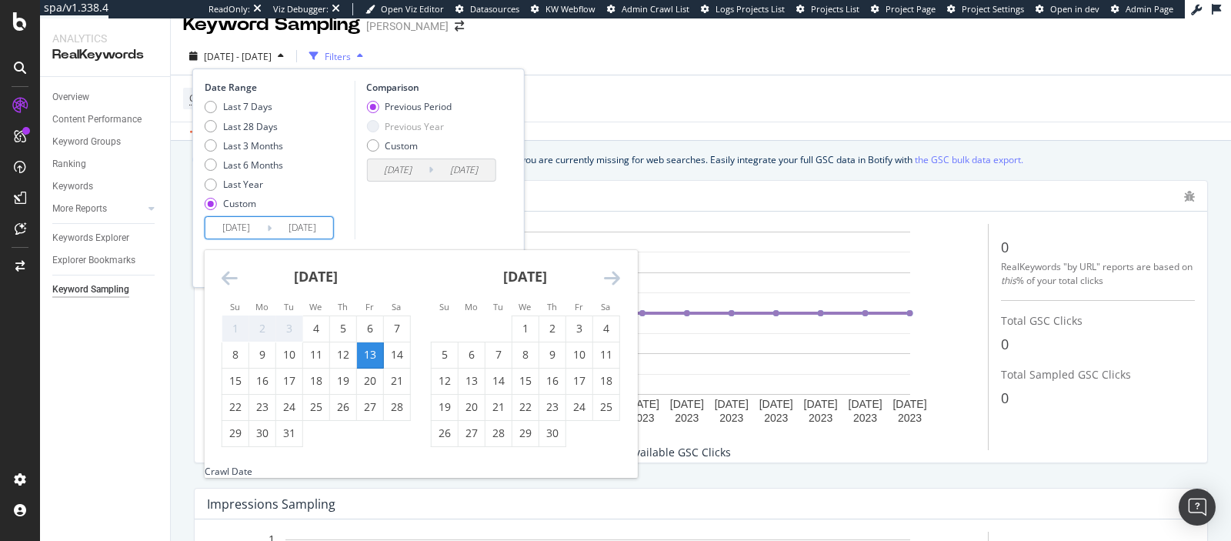
click at [328, 236] on input "[DATE]" at bounding box center [302, 228] width 62 height 22
click at [555, 441] on div "30" at bounding box center [552, 432] width 26 height 15
type input "[DATE]"
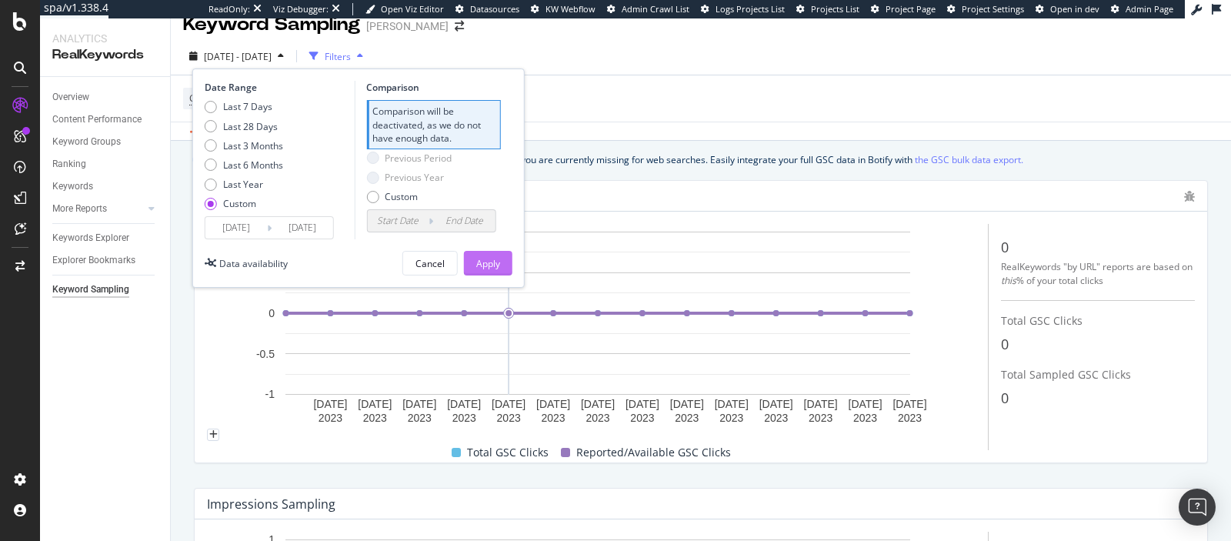
click at [497, 251] on div "Apply" at bounding box center [488, 262] width 24 height 23
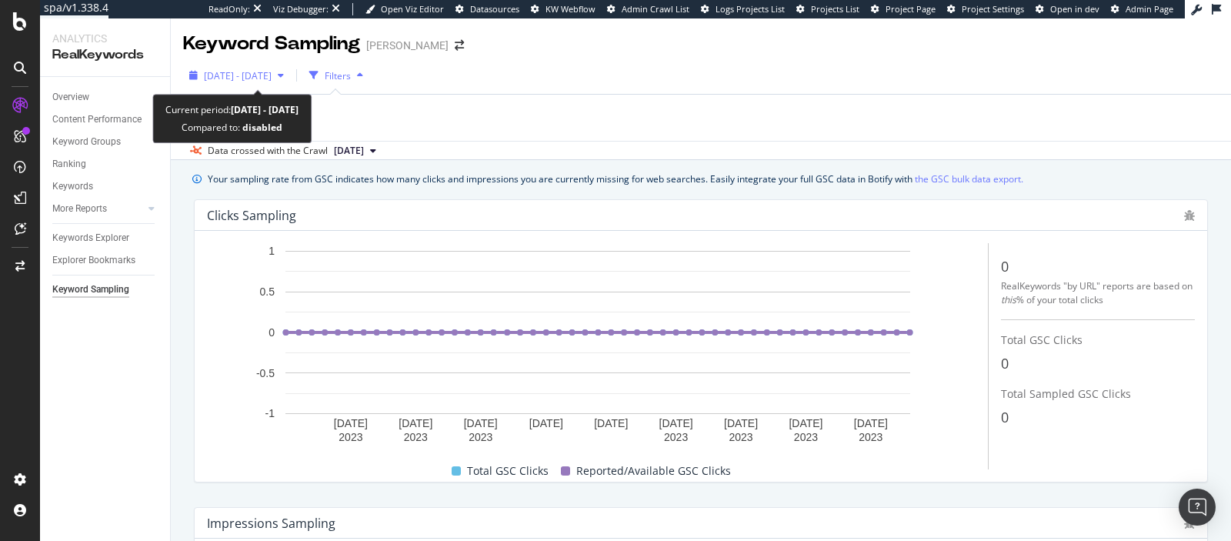
click at [251, 76] on span "[DATE] - [DATE]" at bounding box center [238, 75] width 68 height 13
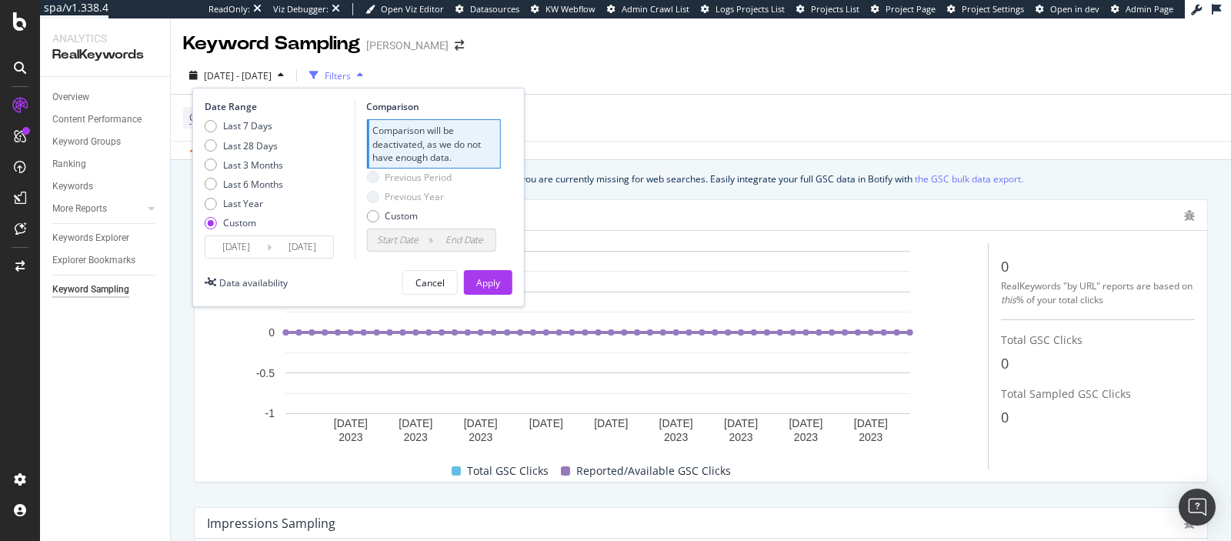
click at [290, 246] on input "[DATE]" at bounding box center [302, 247] width 62 height 22
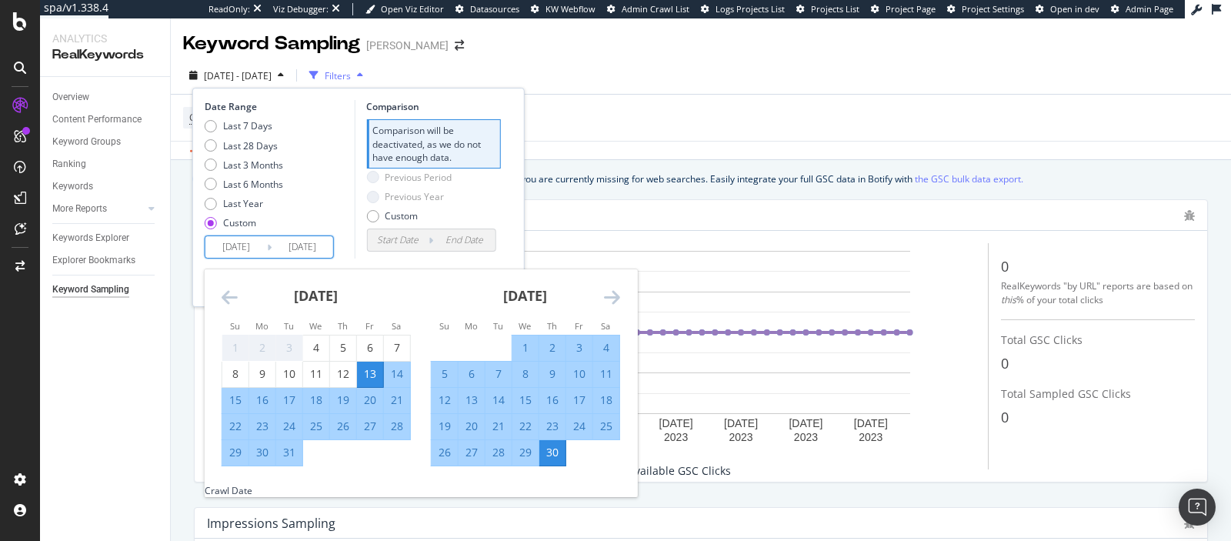
click at [607, 292] on icon "Move forward to switch to the next month." at bounding box center [612, 297] width 16 height 18
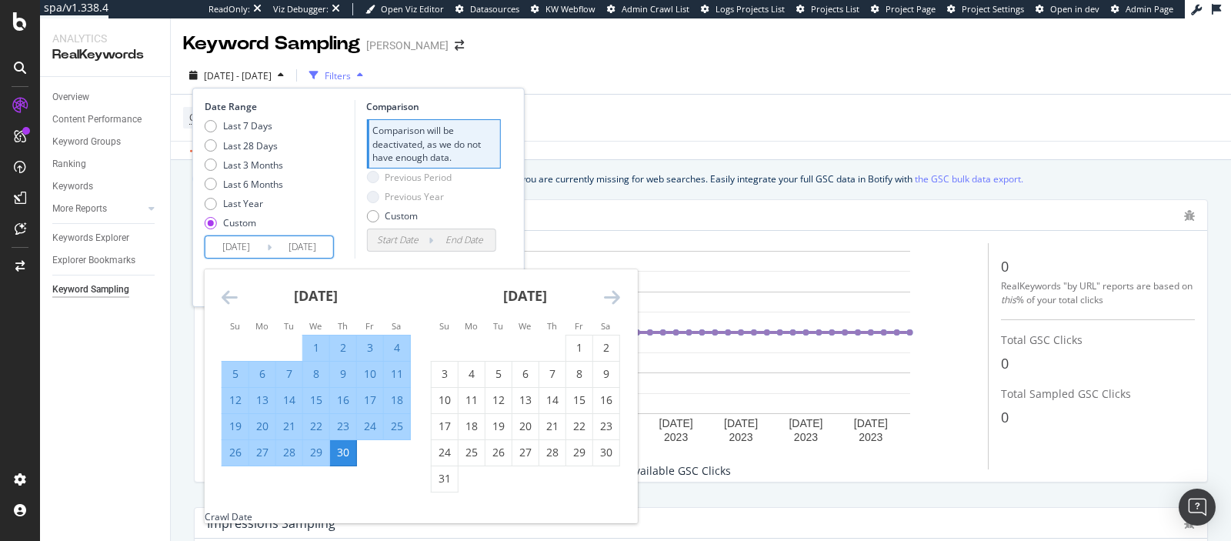
click at [607, 292] on icon "Move forward to switch to the next month." at bounding box center [612, 297] width 16 height 18
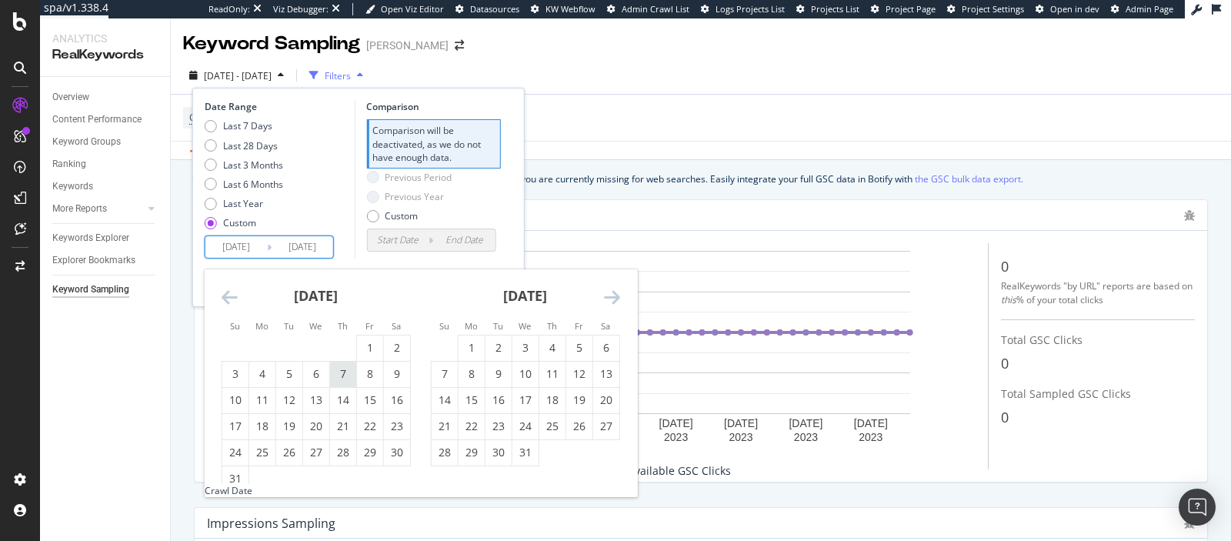
click at [345, 378] on div "7" at bounding box center [343, 373] width 26 height 15
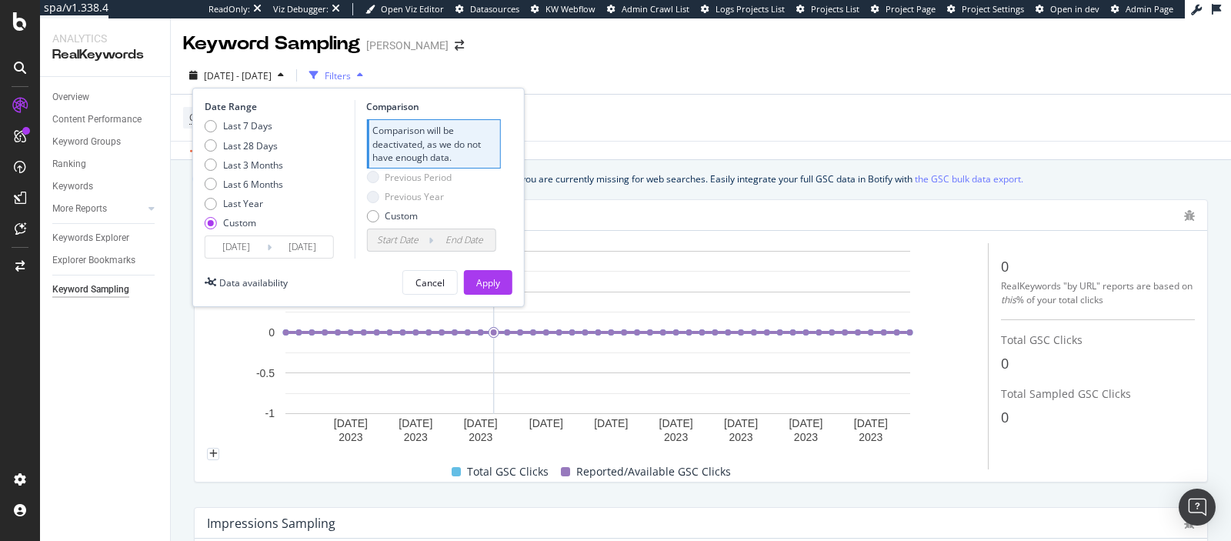
click at [318, 245] on input "[DATE]" at bounding box center [302, 247] width 62 height 22
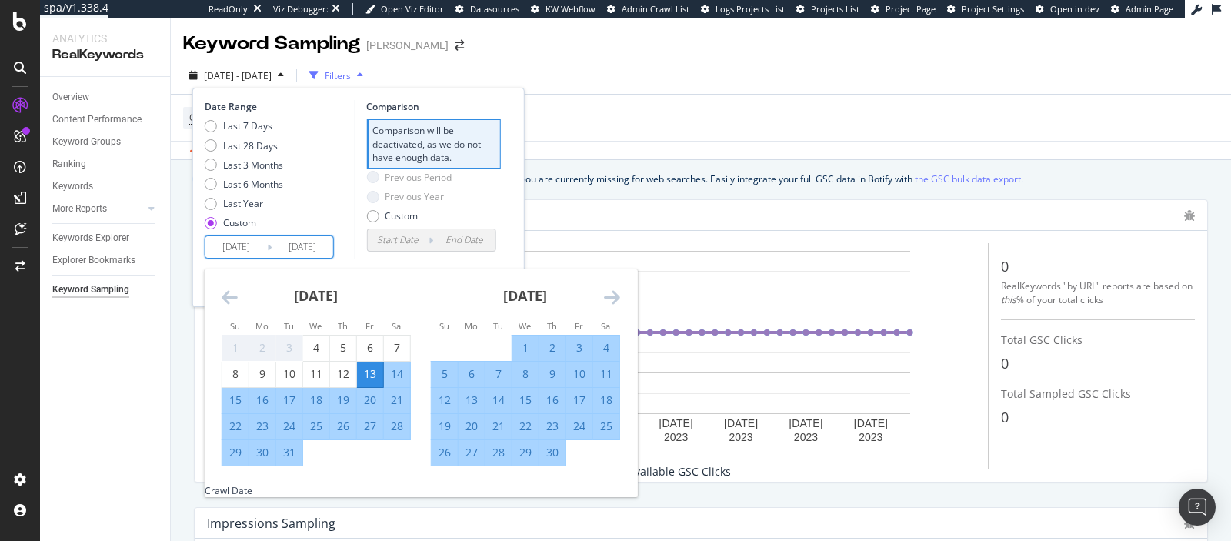
click at [368, 395] on div "20" at bounding box center [370, 399] width 26 height 15
type input "[DATE]"
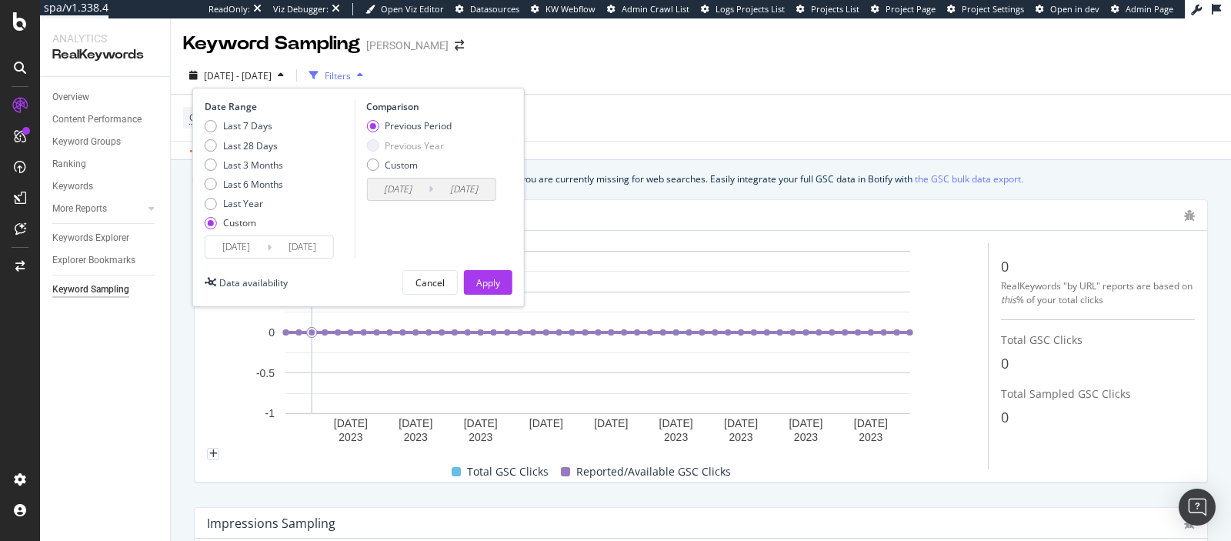
click at [273, 236] on input "[DATE]" at bounding box center [302, 247] width 62 height 22
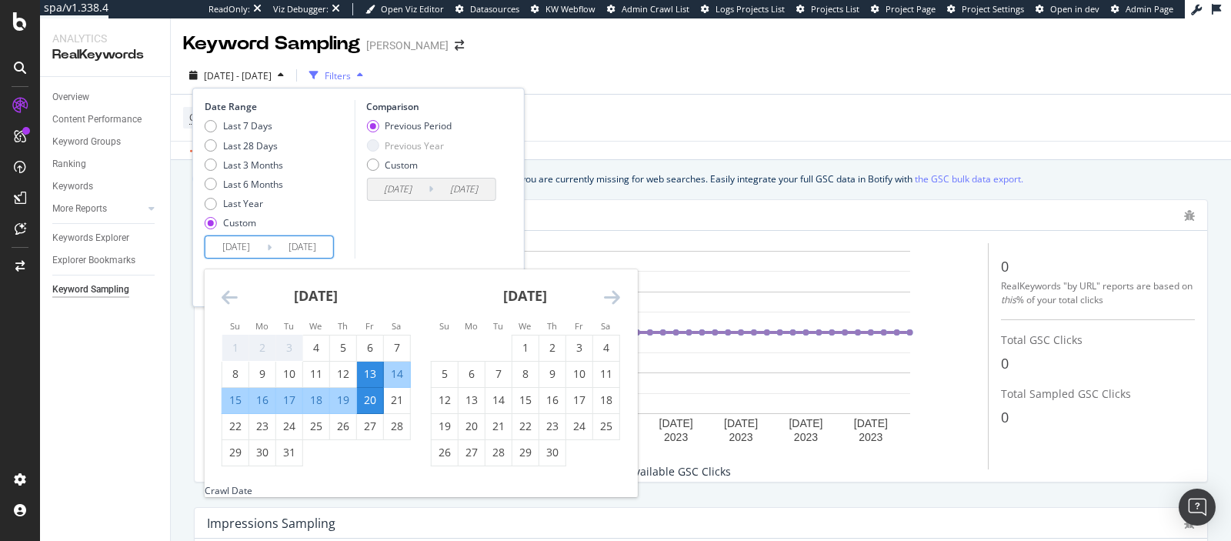
click at [248, 245] on input "[DATE]" at bounding box center [236, 247] width 62 height 22
click at [237, 245] on input "[DATE]" at bounding box center [236, 247] width 62 height 22
click at [617, 311] on div "[DATE]" at bounding box center [525, 301] width 189 height 65
click at [617, 305] on icon "Move forward to switch to the next month." at bounding box center [612, 297] width 16 height 18
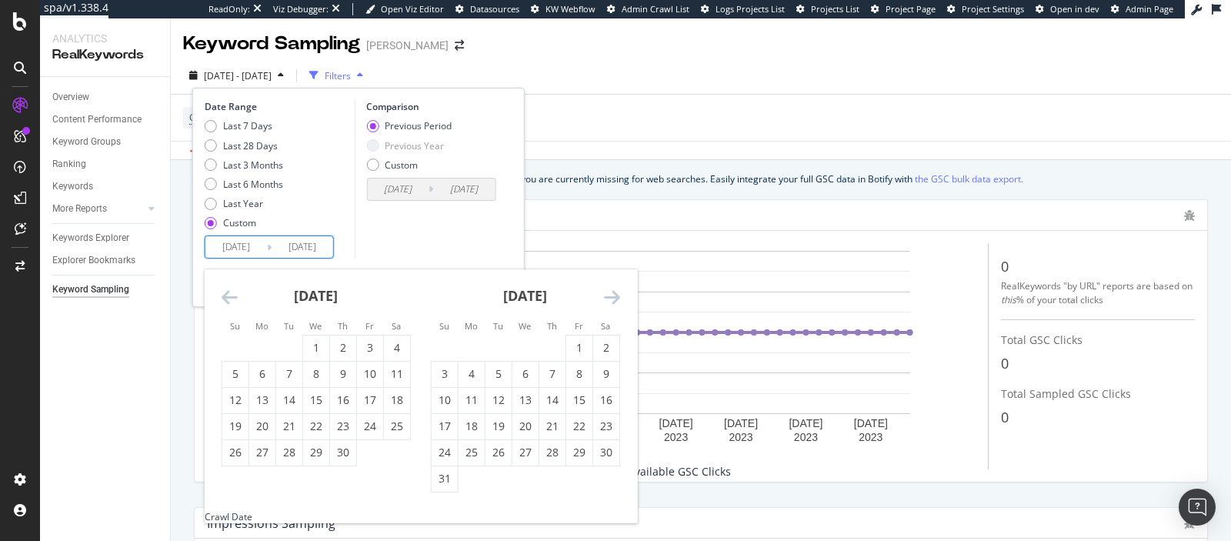
click at [617, 305] on icon "Move forward to switch to the next month." at bounding box center [612, 297] width 16 height 18
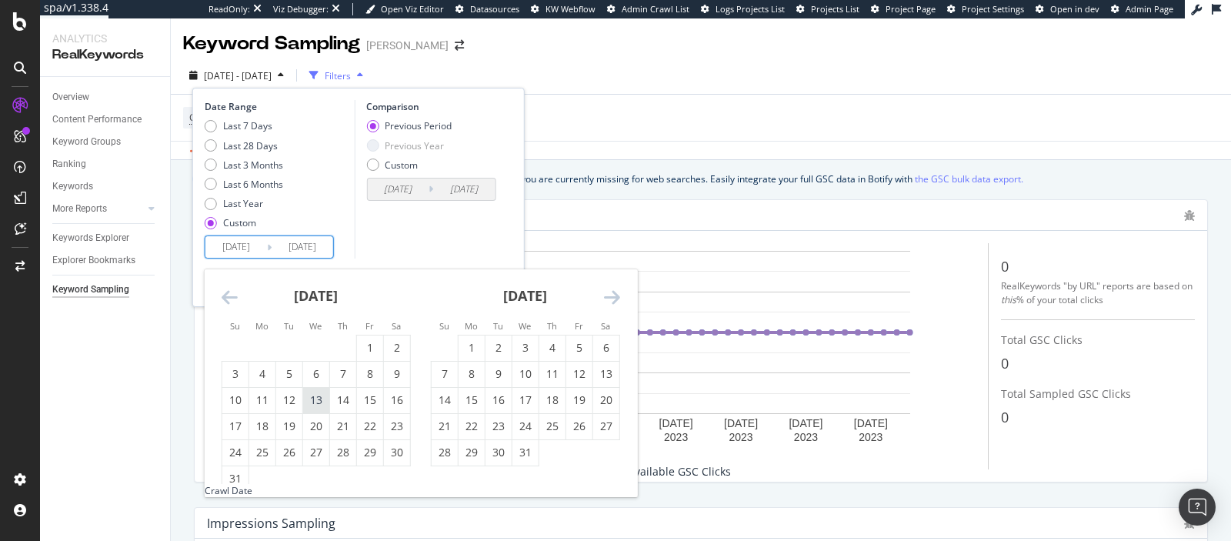
click at [327, 401] on div "13" at bounding box center [316, 399] width 26 height 15
type input "[DATE]"
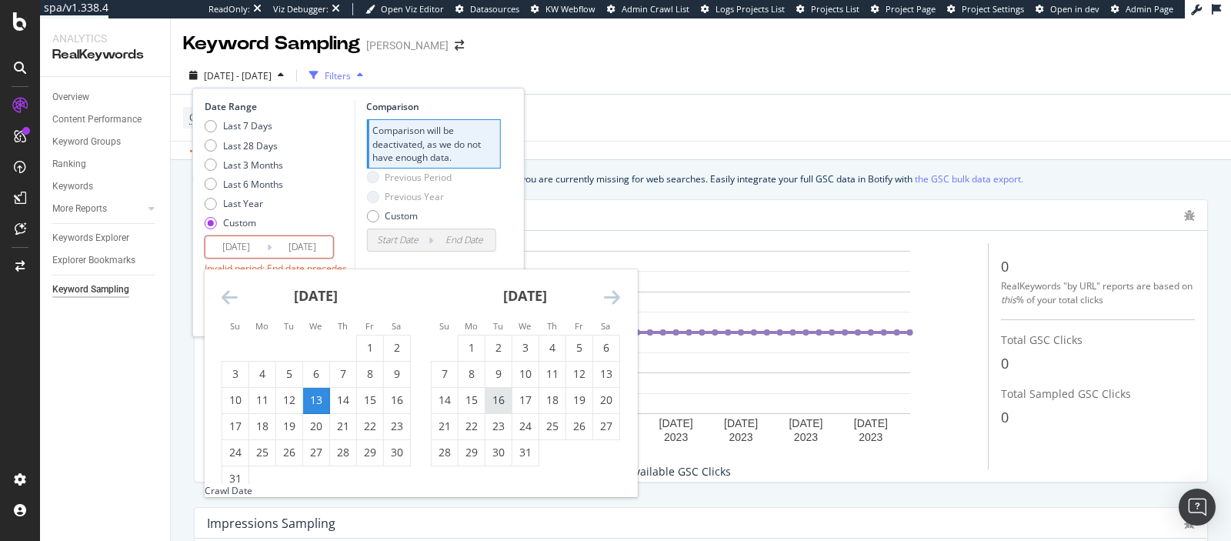
click at [498, 408] on div "16" at bounding box center [498, 399] width 26 height 15
type input "[DATE]"
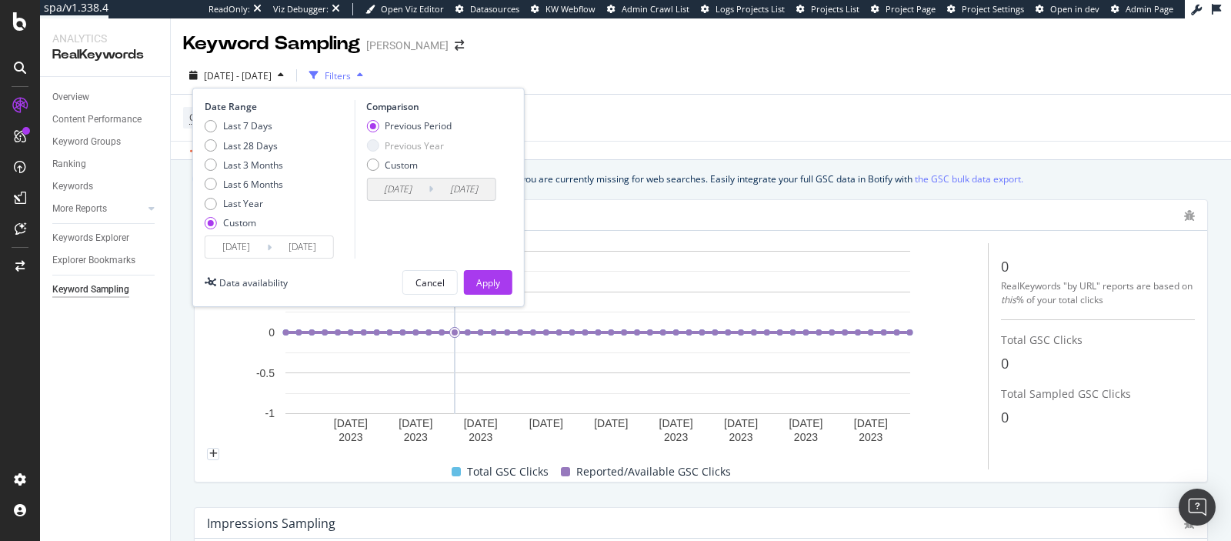
click at [478, 266] on div "Date Range Last 7 Days Last 28 Days Last 3 Months Last 6 Months Last Year Custo…" at bounding box center [358, 197] width 332 height 219
click at [478, 273] on div "Apply" at bounding box center [488, 282] width 24 height 23
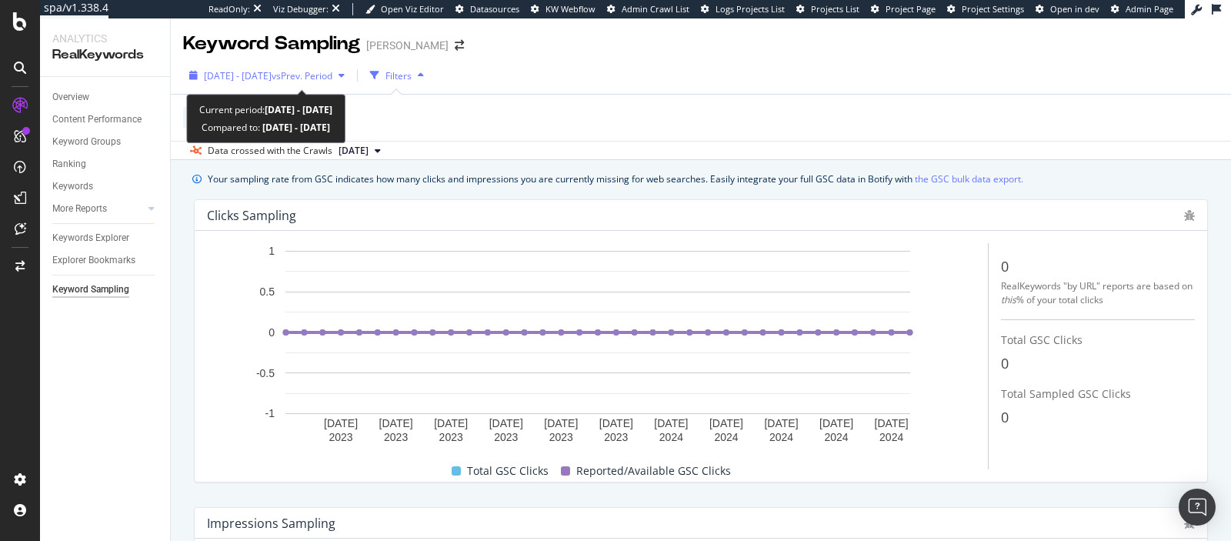
click at [332, 77] on span "vs Prev. Period" at bounding box center [301, 75] width 61 height 13
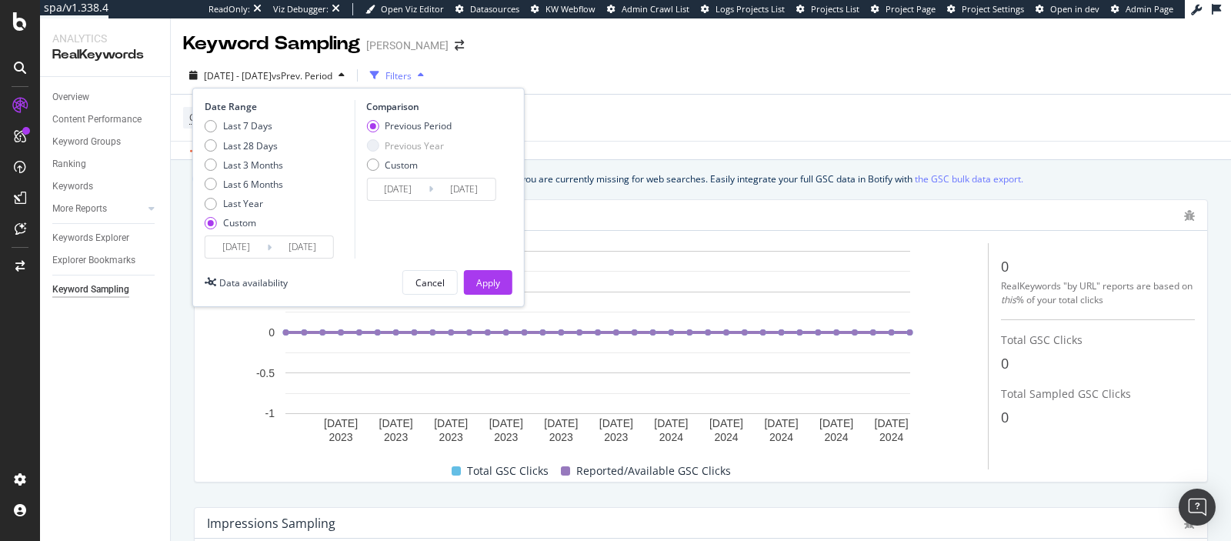
click at [285, 244] on input "[DATE]" at bounding box center [302, 247] width 62 height 22
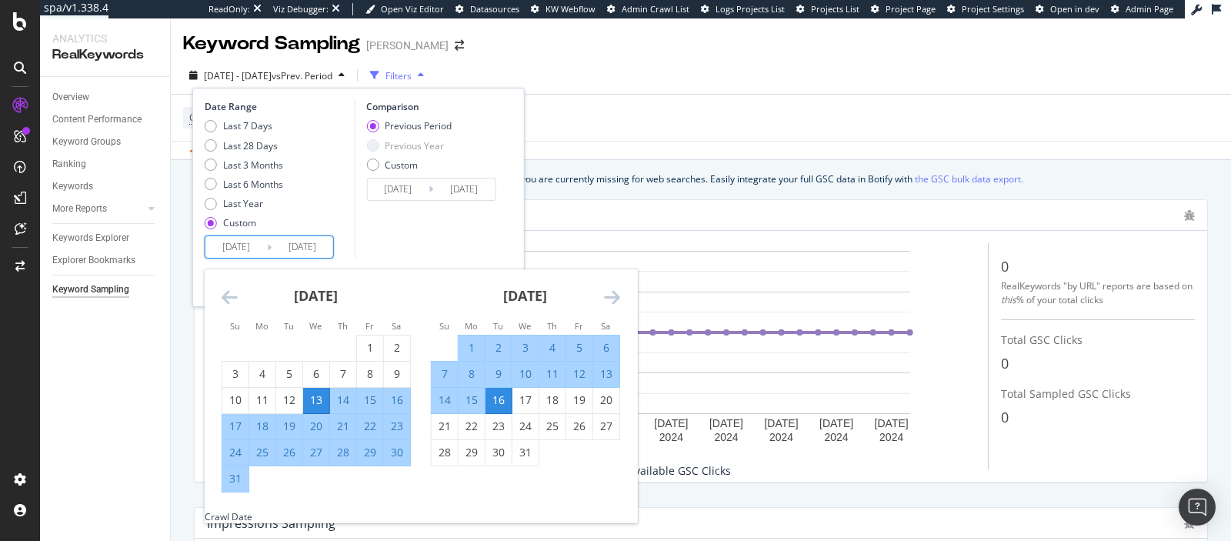
click at [616, 301] on icon "Move forward to switch to the next month." at bounding box center [612, 297] width 16 height 18
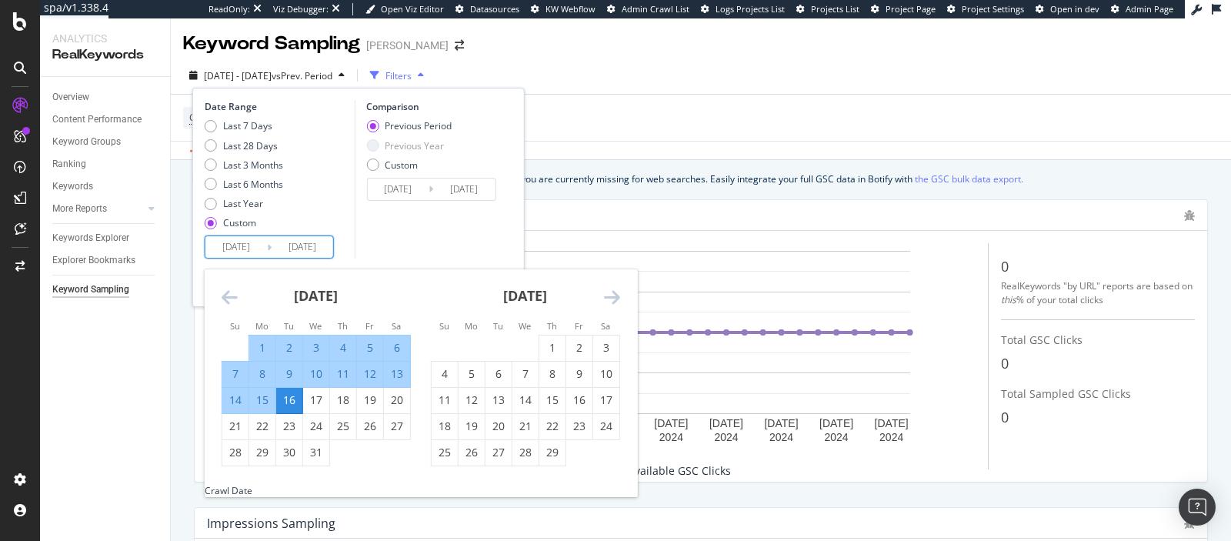
click at [616, 301] on icon "Move forward to switch to the next month." at bounding box center [612, 297] width 16 height 18
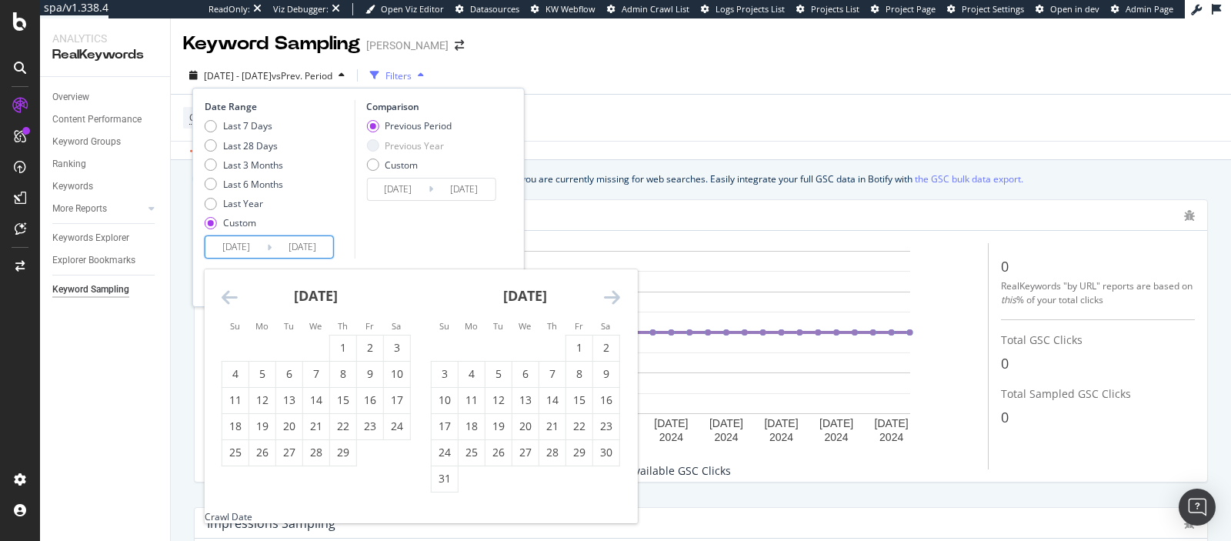
click at [616, 301] on icon "Move forward to switch to the next month." at bounding box center [612, 297] width 16 height 18
click at [355, 393] on div "16" at bounding box center [343, 399] width 26 height 15
type input "[DATE]"
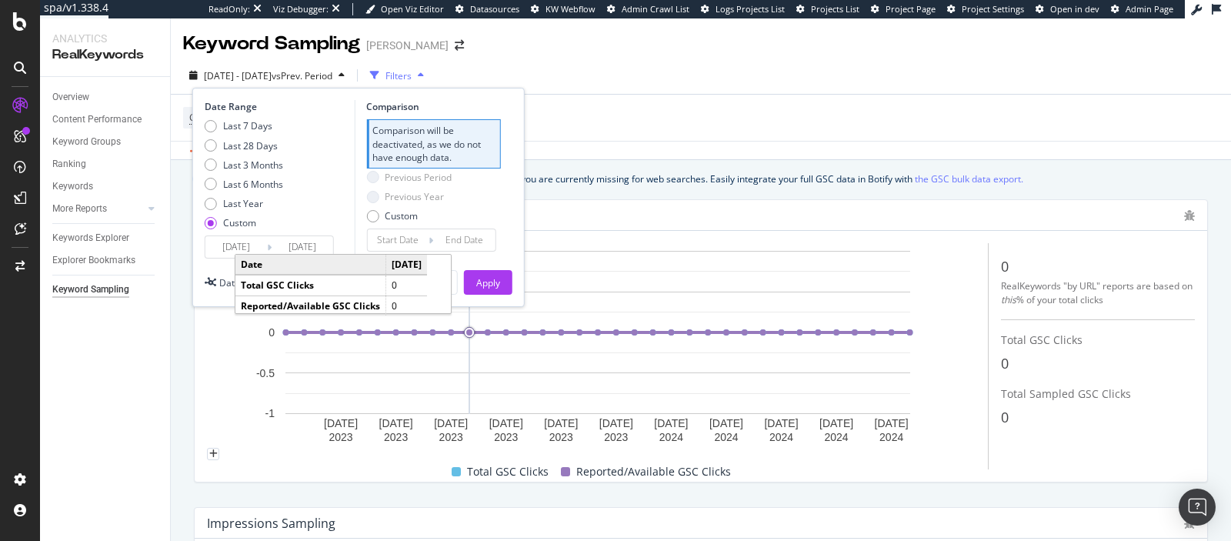
click at [315, 245] on input "[DATE]" at bounding box center [302, 247] width 62 height 22
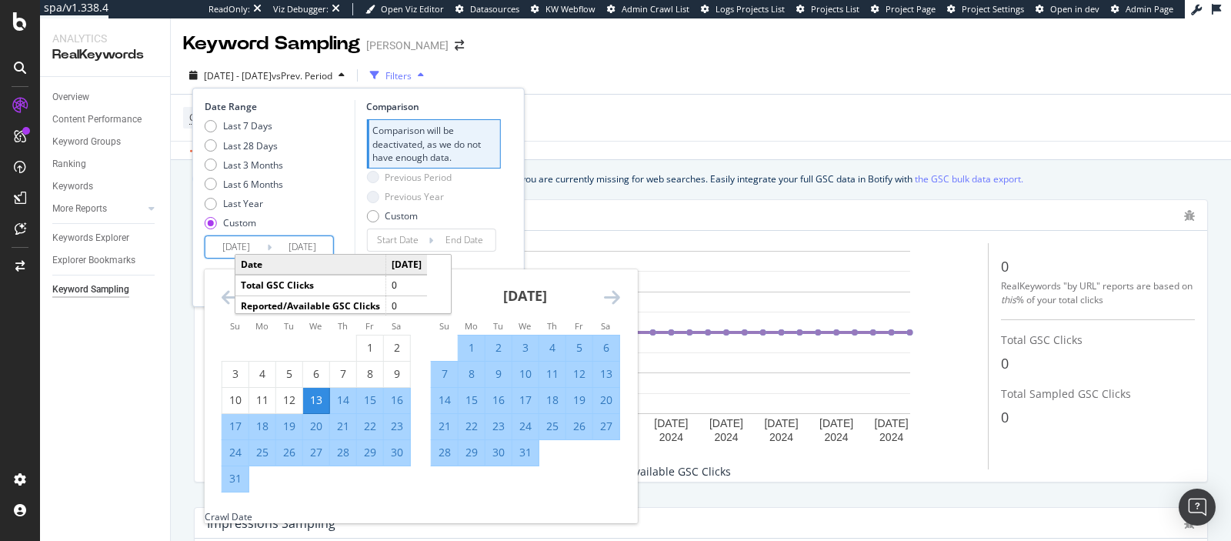
click at [613, 300] on icon "Move forward to switch to the next month." at bounding box center [612, 297] width 16 height 18
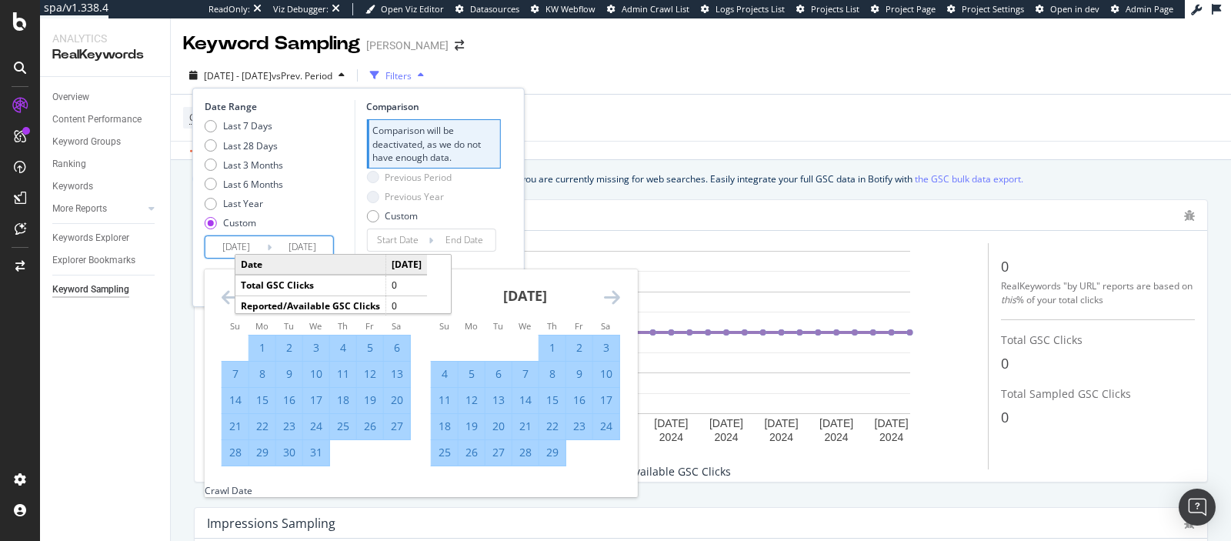
click at [612, 295] on icon "Move forward to switch to the next month." at bounding box center [612, 297] width 16 height 18
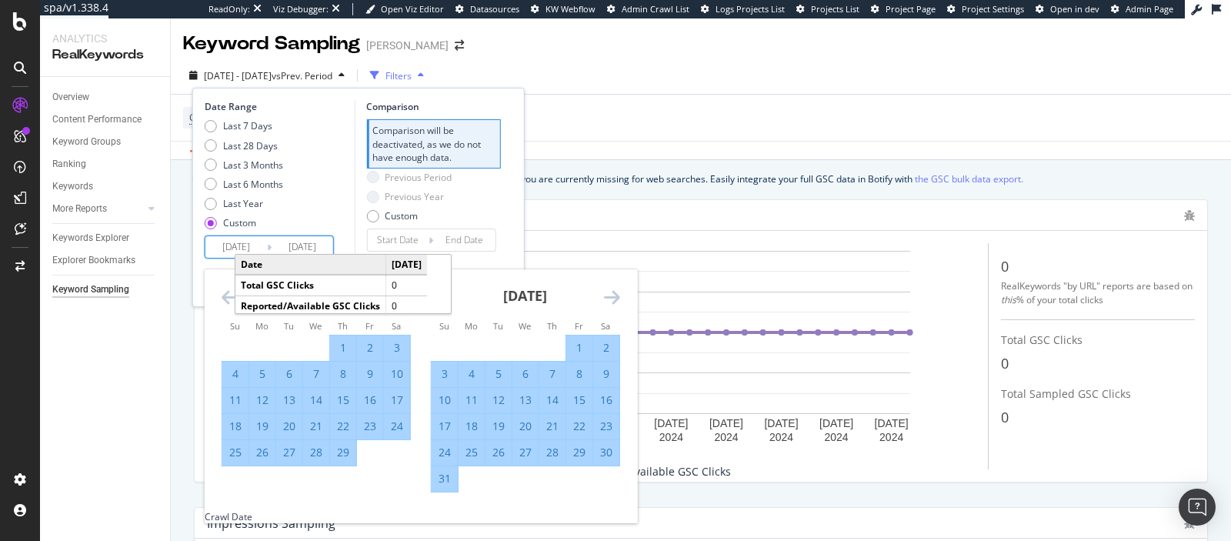
click at [612, 295] on icon "Move forward to switch to the next month." at bounding box center [612, 297] width 16 height 18
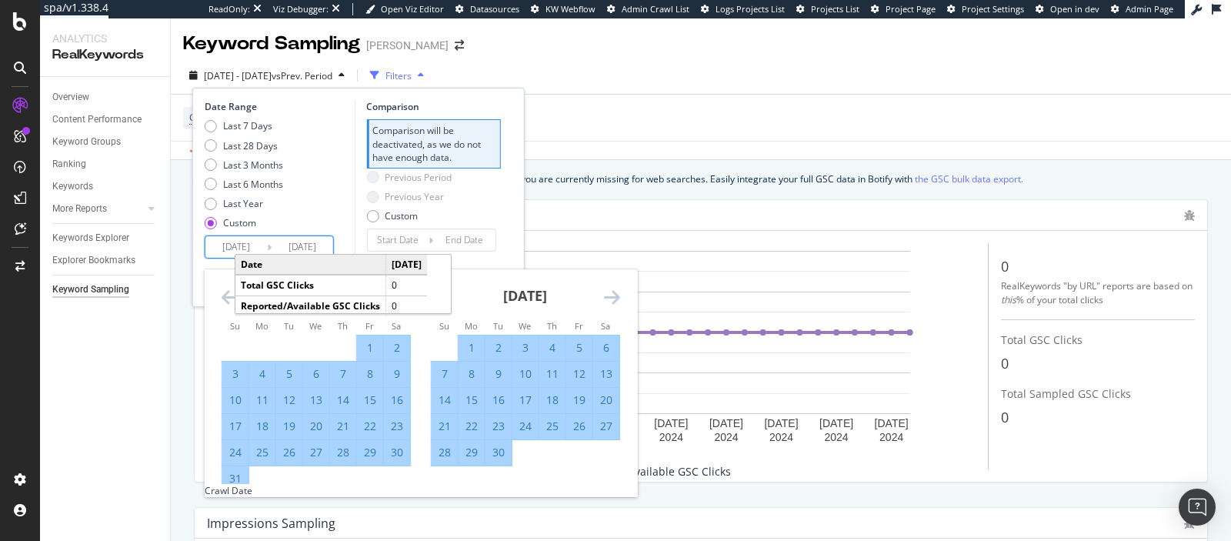
click at [612, 295] on icon "Move forward to switch to the next month." at bounding box center [612, 297] width 16 height 18
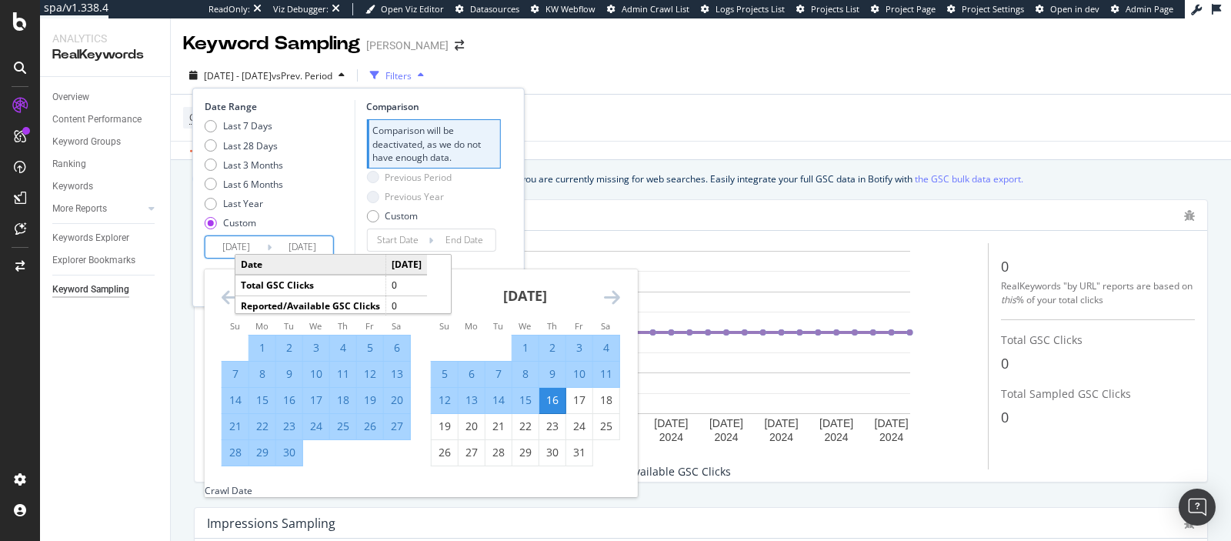
click at [612, 295] on icon "Move forward to switch to the next month." at bounding box center [612, 297] width 16 height 18
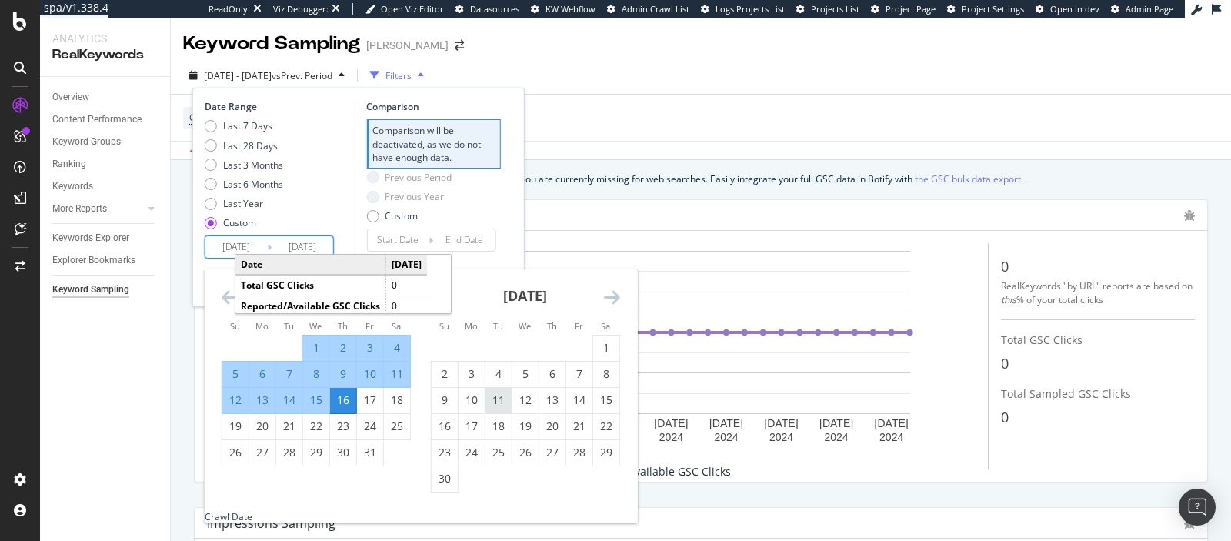
click at [497, 403] on div "11" at bounding box center [498, 399] width 26 height 15
type input "[DATE]"
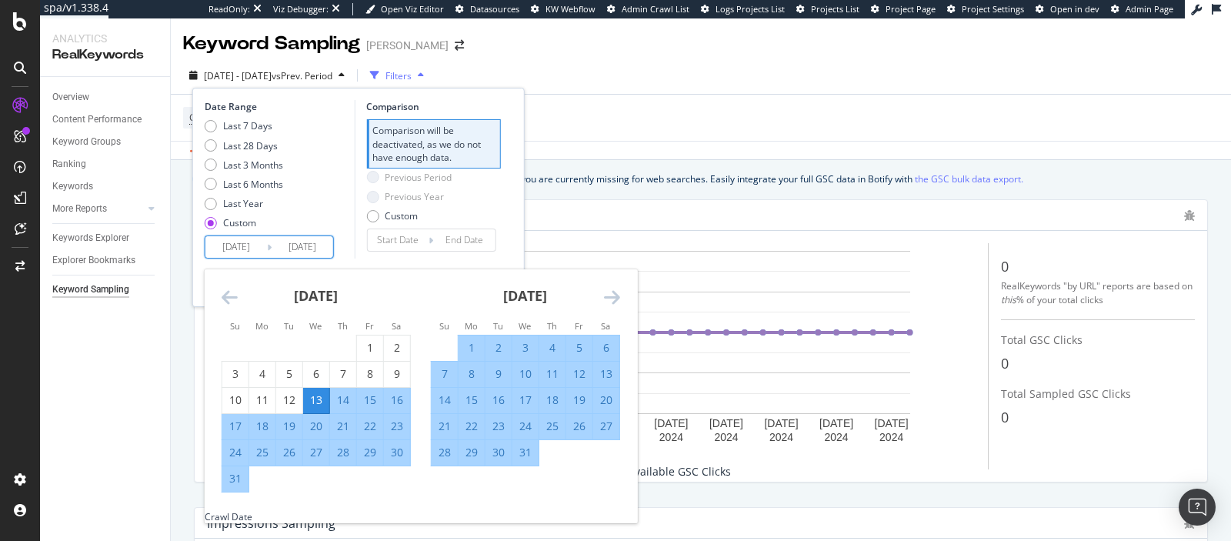
click at [308, 249] on input "[DATE]" at bounding box center [302, 247] width 62 height 22
click at [245, 246] on input "[DATE]" at bounding box center [236, 247] width 62 height 22
click at [393, 434] on div "23" at bounding box center [397, 425] width 26 height 15
type input "[DATE]"
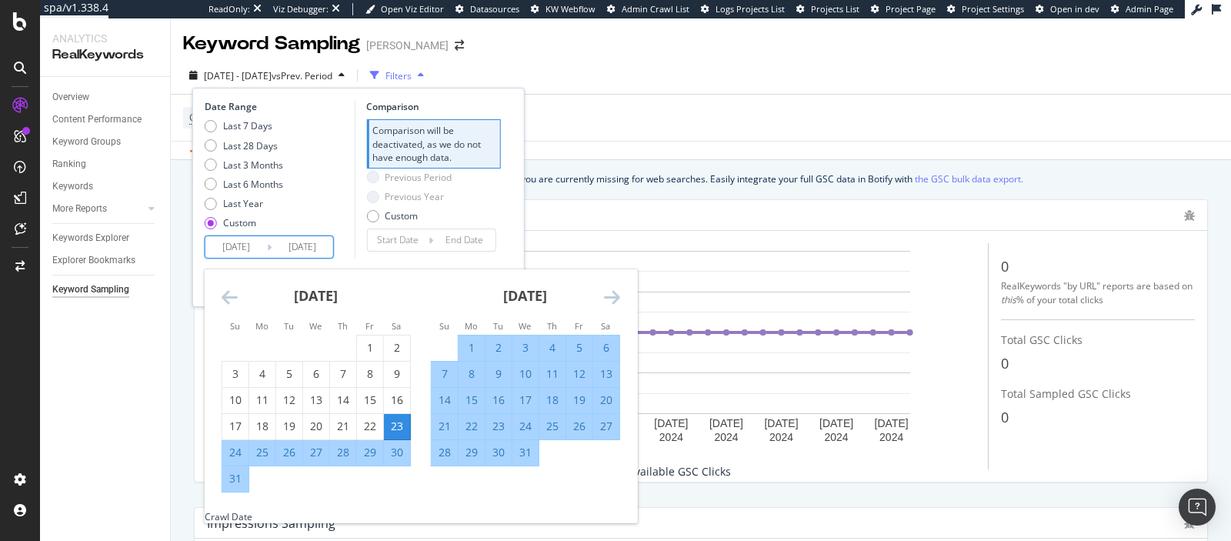
click at [613, 289] on icon "Move forward to switch to the next month." at bounding box center [612, 297] width 16 height 18
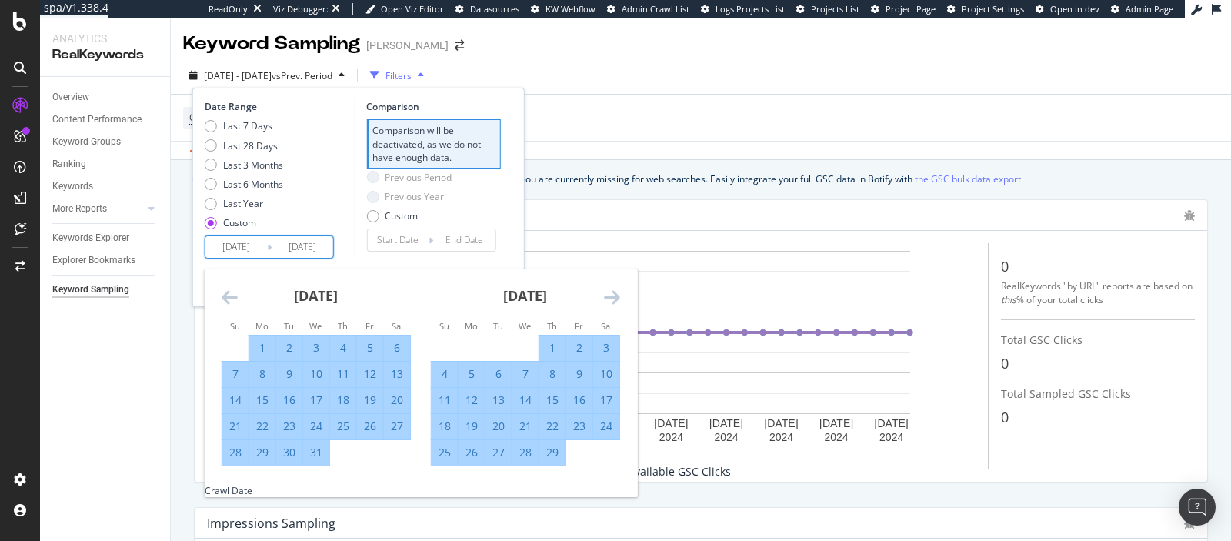
click at [613, 290] on icon "Move forward to switch to the next month." at bounding box center [612, 297] width 16 height 18
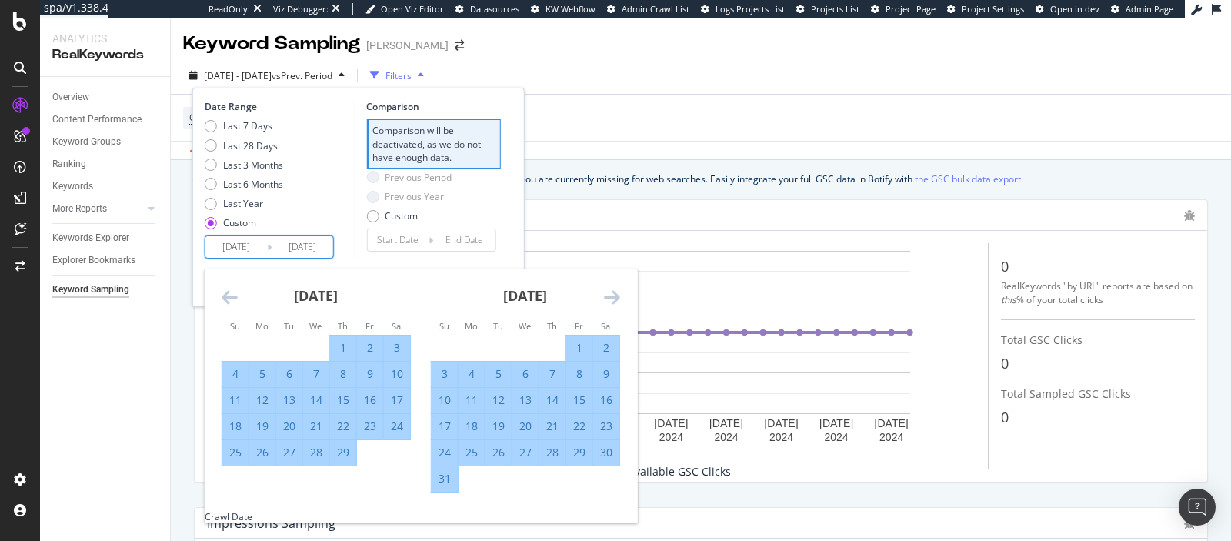
click at [613, 290] on icon "Move forward to switch to the next month." at bounding box center [612, 297] width 16 height 18
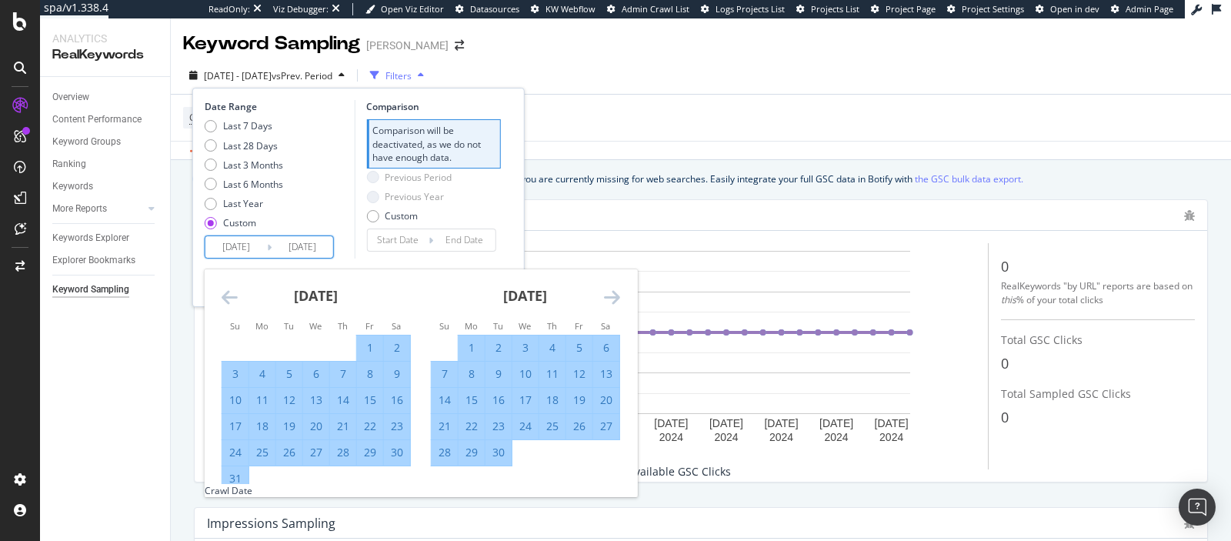
click at [613, 290] on icon "Move forward to switch to the next month." at bounding box center [612, 297] width 16 height 18
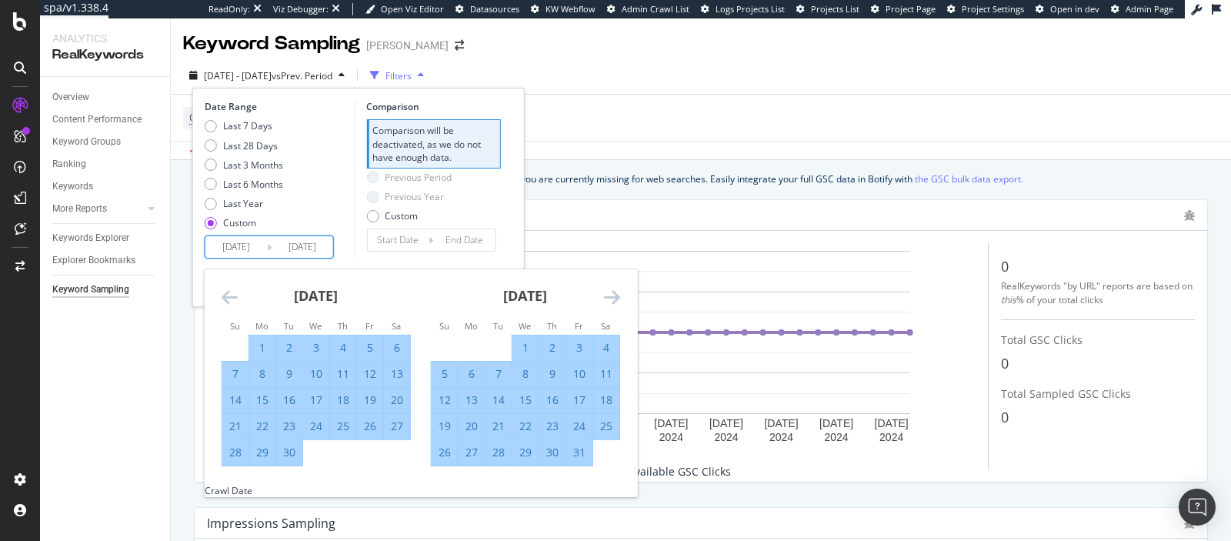
click at [613, 290] on icon "Move forward to switch to the next month." at bounding box center [612, 297] width 16 height 18
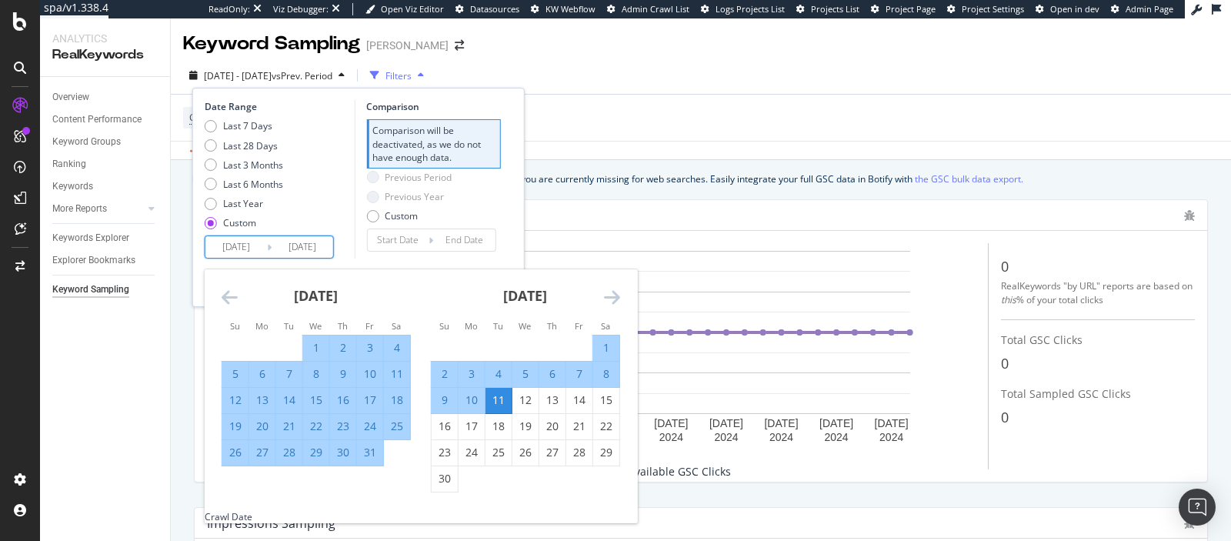
click at [613, 290] on icon "Move forward to switch to the next month." at bounding box center [612, 297] width 16 height 18
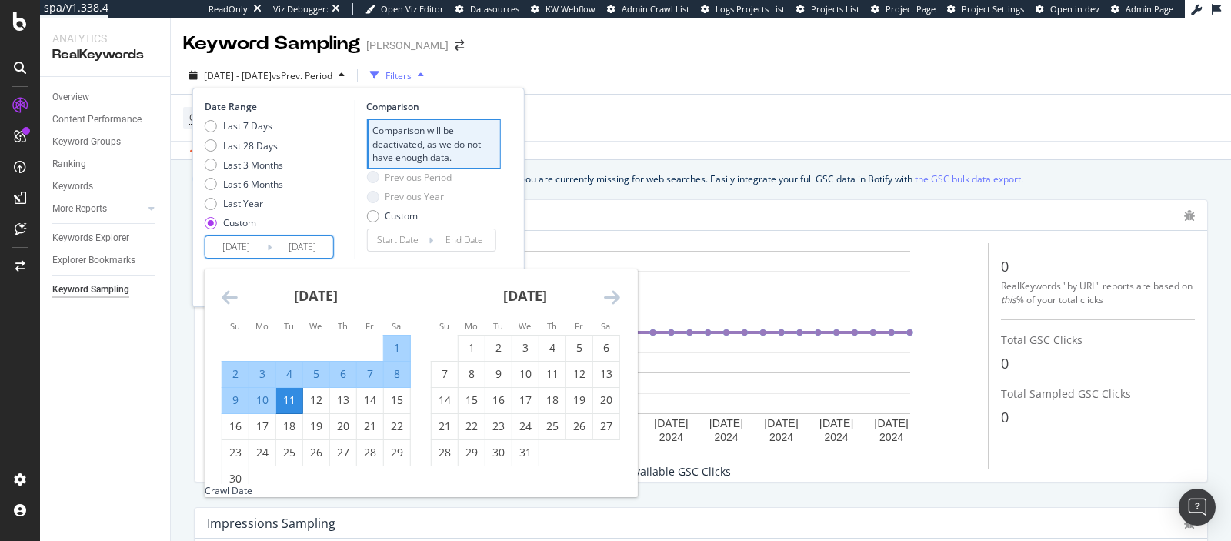
click at [260, 397] on div "10" at bounding box center [262, 399] width 26 height 15
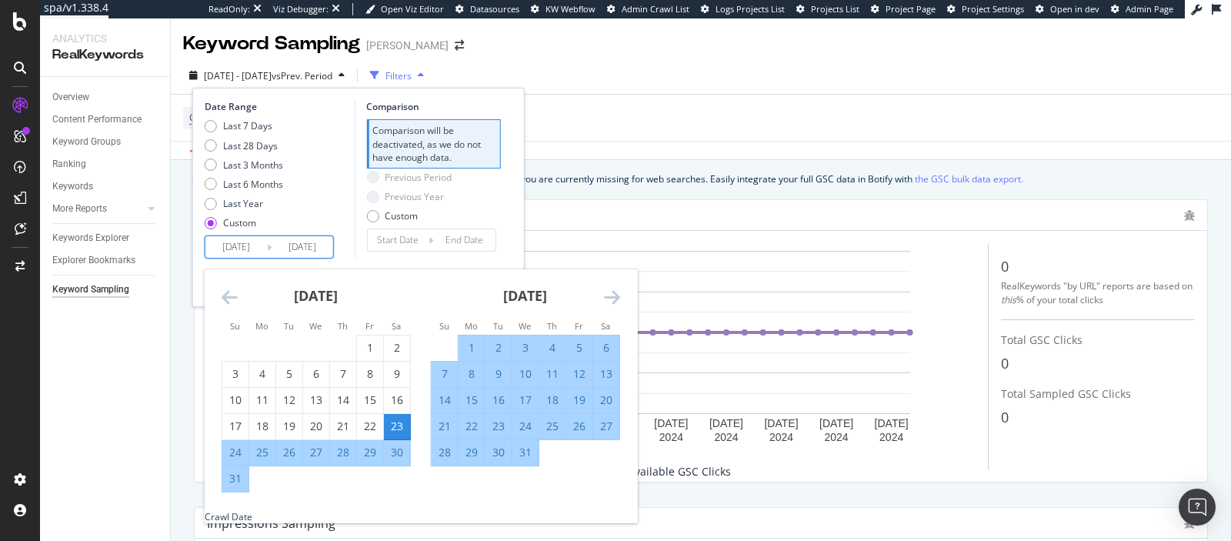
click at [312, 243] on input "[DATE]" at bounding box center [302, 247] width 62 height 22
click at [615, 298] on icon "Move forward to switch to the next month." at bounding box center [612, 297] width 16 height 18
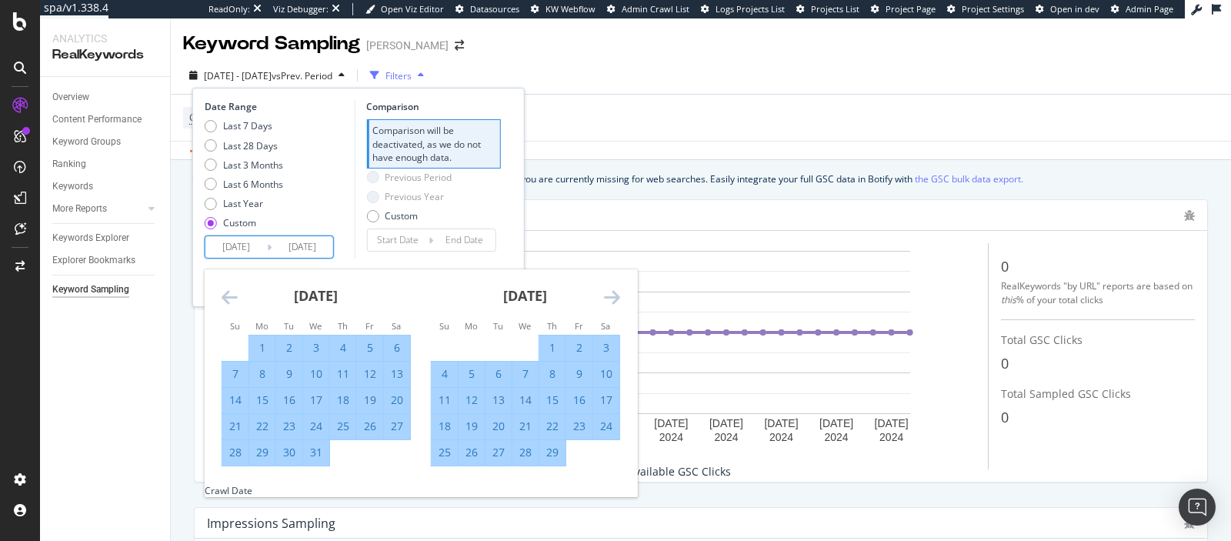
click at [615, 298] on icon "Move forward to switch to the next month." at bounding box center [612, 297] width 16 height 18
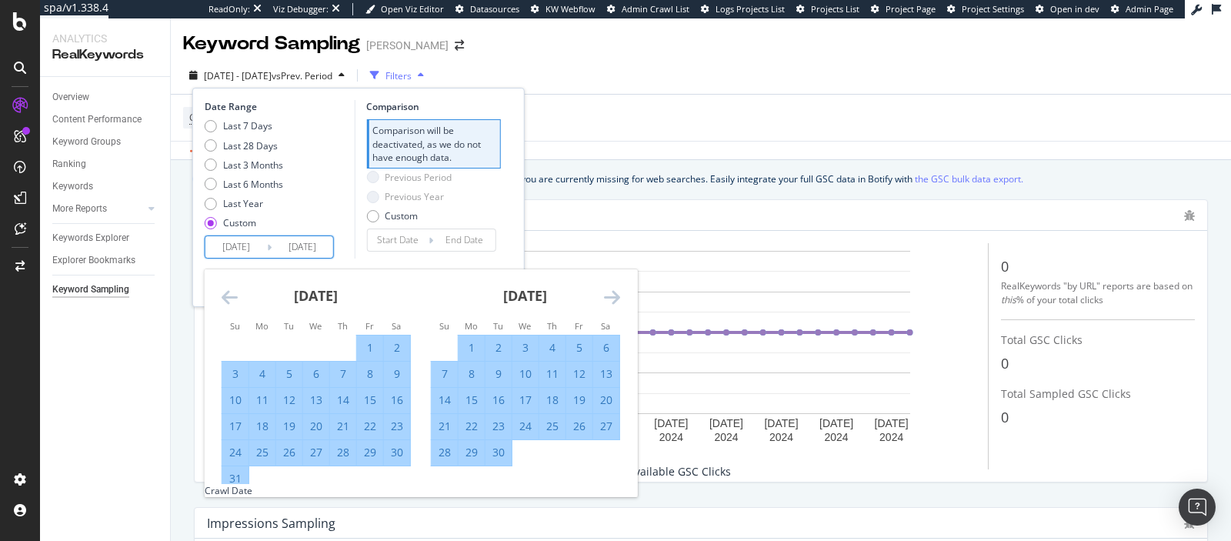
click at [615, 298] on icon "Move forward to switch to the next month." at bounding box center [612, 297] width 16 height 18
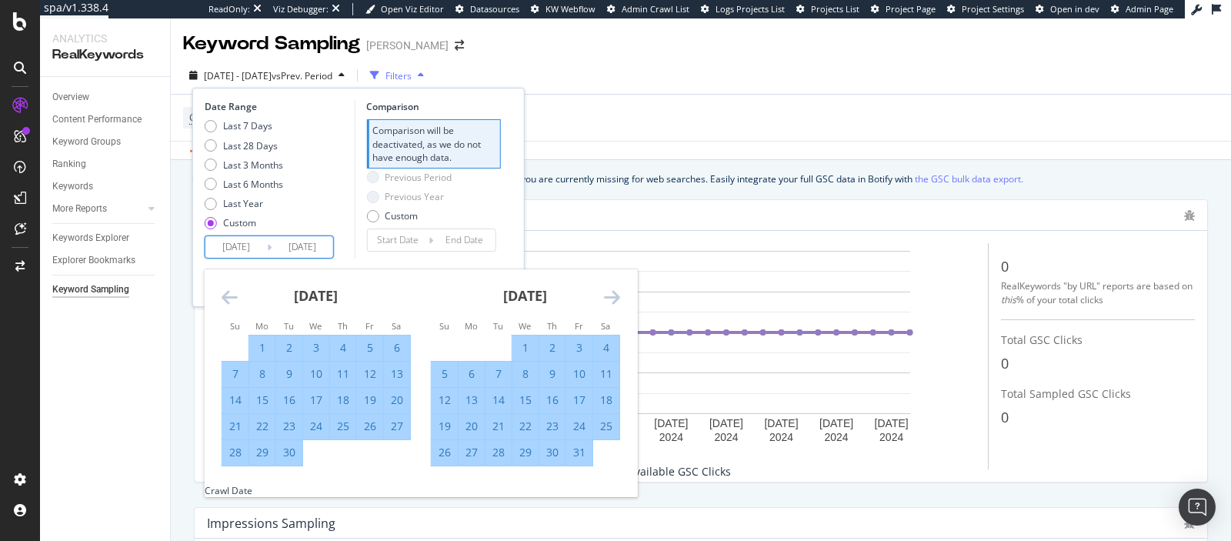
click at [615, 298] on icon "Move forward to switch to the next month." at bounding box center [612, 297] width 16 height 18
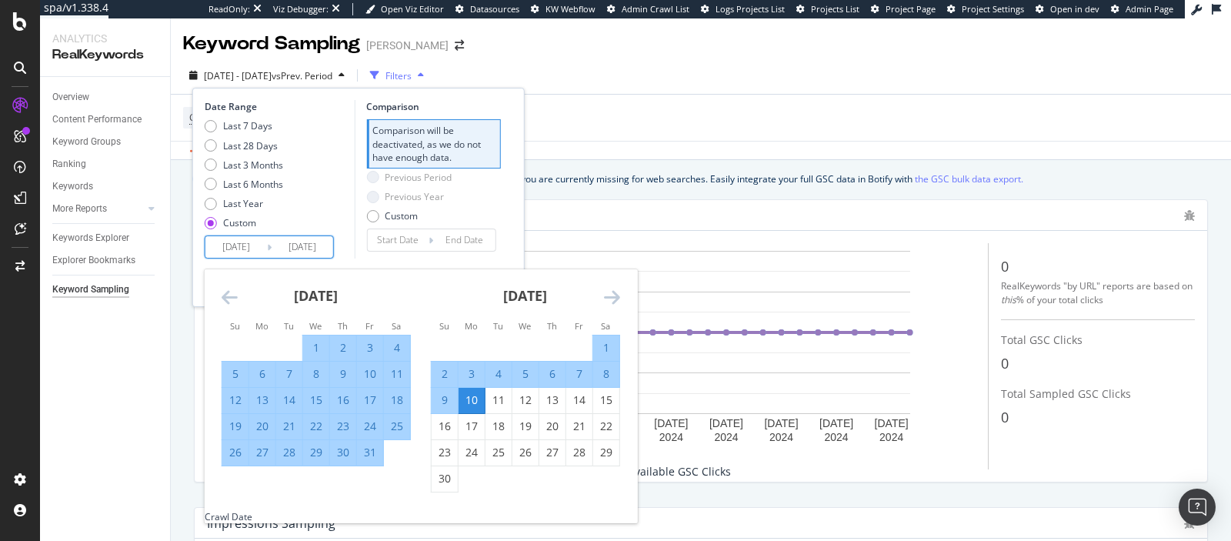
click at [615, 298] on icon "Move forward to switch to the next month." at bounding box center [612, 297] width 16 height 18
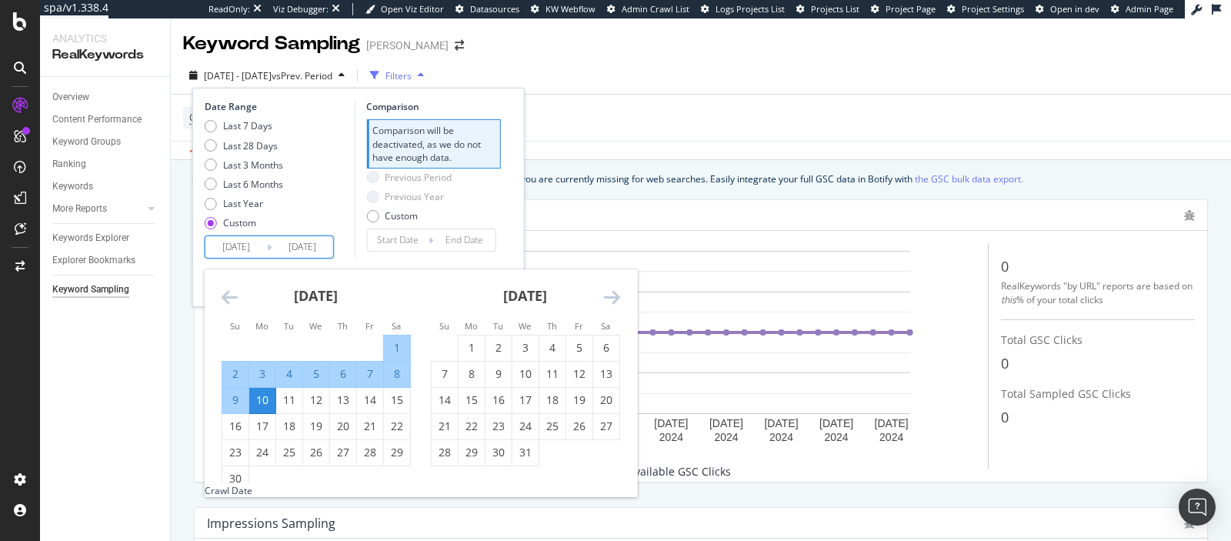
click at [615, 298] on icon "Move forward to switch to the next month." at bounding box center [612, 297] width 16 height 18
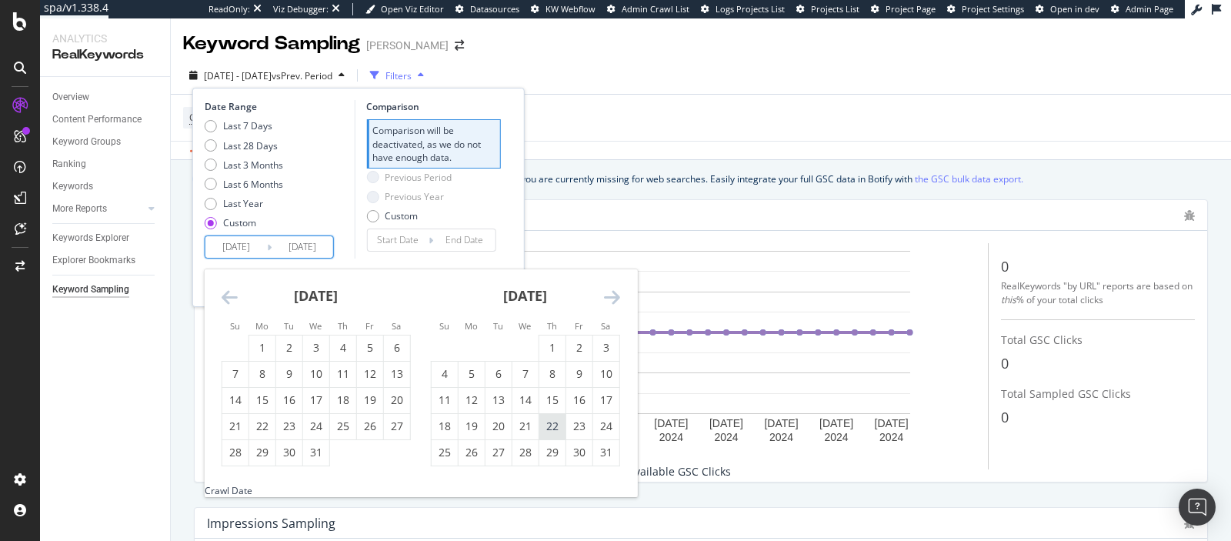
click at [541, 426] on div "22" at bounding box center [552, 425] width 26 height 15
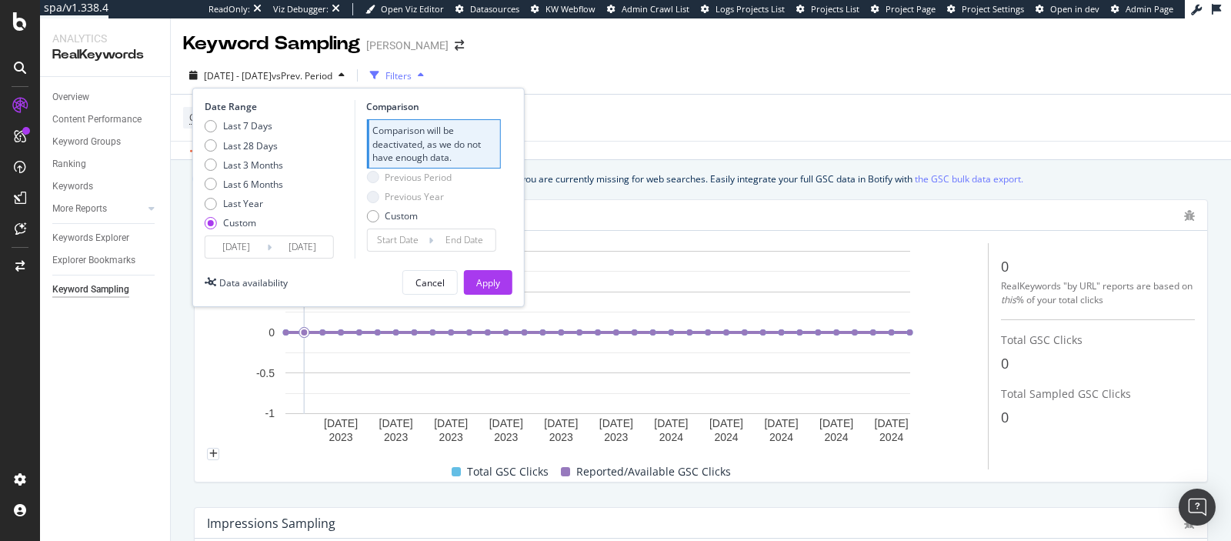
type input "[DATE]"
click at [223, 251] on input "[DATE]" at bounding box center [236, 247] width 62 height 22
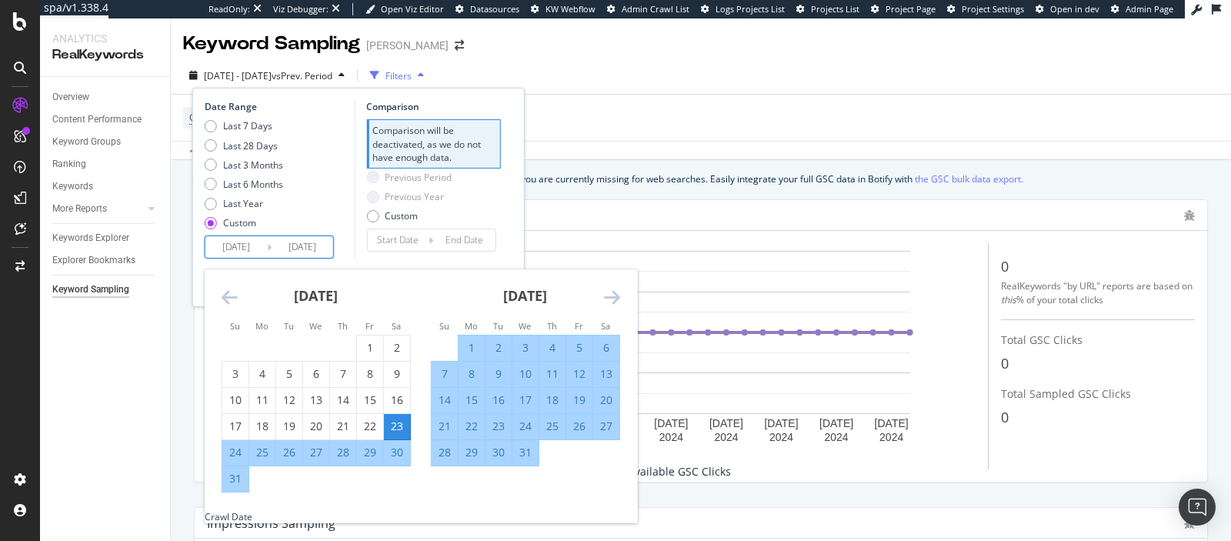
click at [384, 456] on div "30" at bounding box center [397, 452] width 26 height 15
type input "[DATE]"
click at [512, 422] on div "24" at bounding box center [525, 425] width 26 height 15
type input "[DATE]"
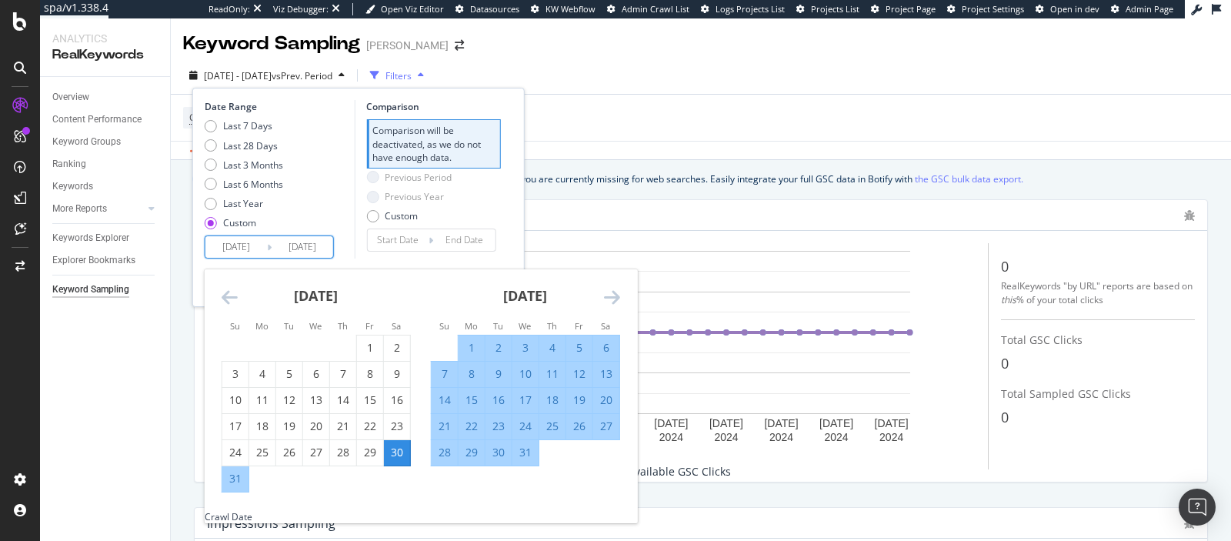
type input "[DATE]"
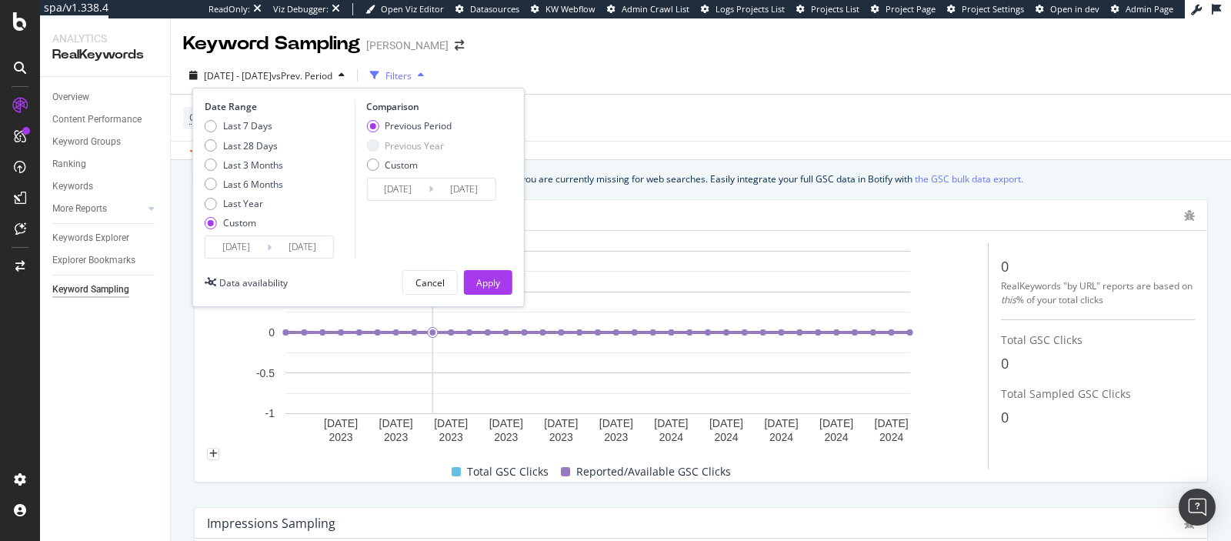
click at [226, 251] on input "[DATE]" at bounding box center [236, 247] width 62 height 22
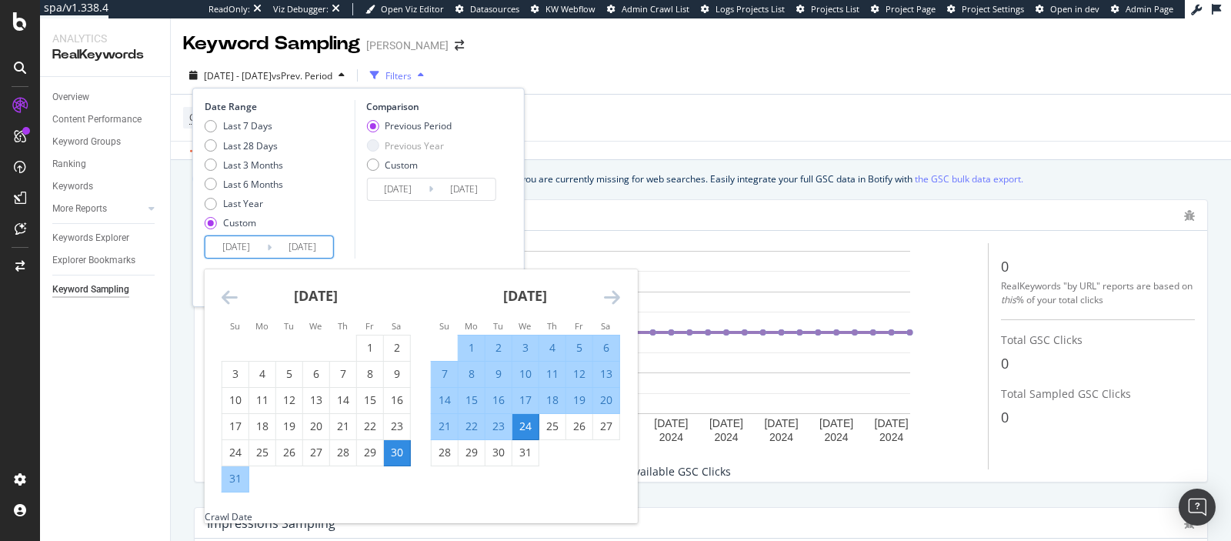
click at [615, 296] on icon "Move forward to switch to the next month." at bounding box center [612, 297] width 16 height 18
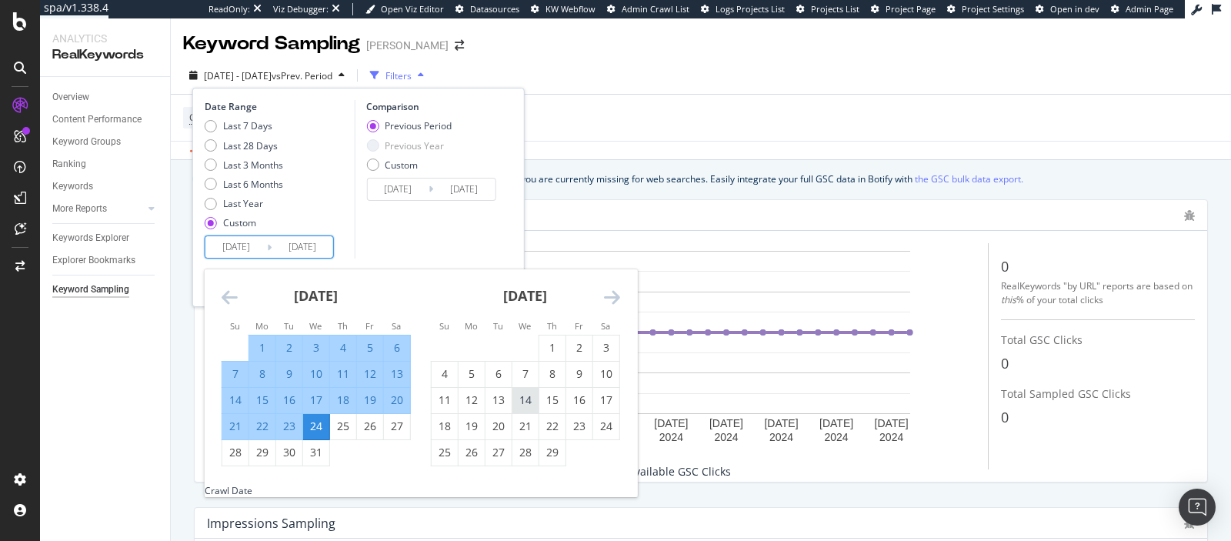
click at [522, 392] on div "14" at bounding box center [525, 399] width 26 height 15
type input "[DATE]"
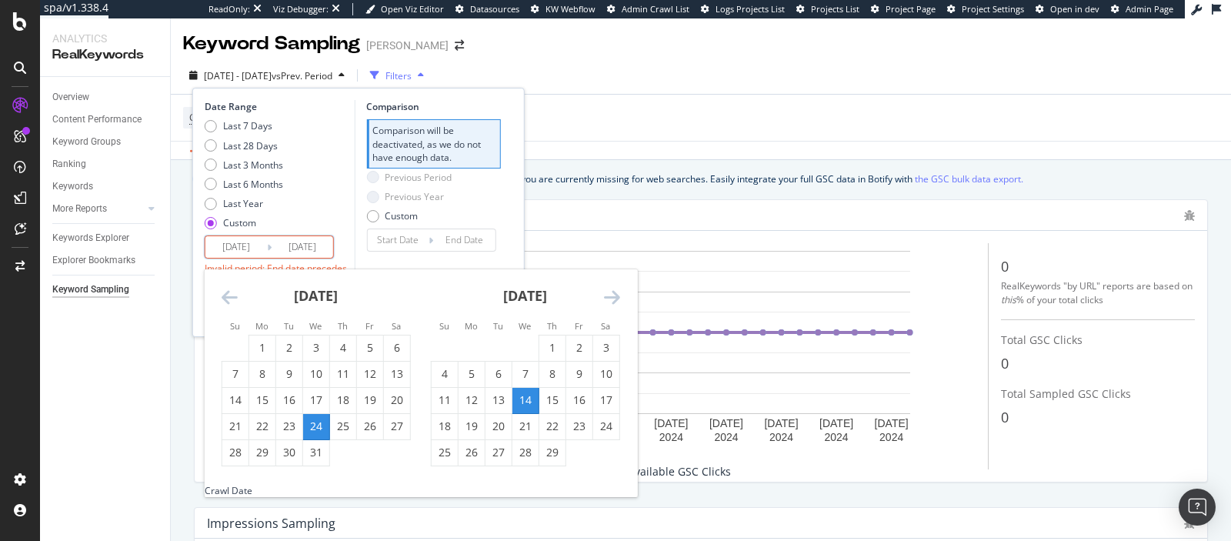
click at [611, 298] on icon "Move forward to switch to the next month." at bounding box center [612, 297] width 16 height 18
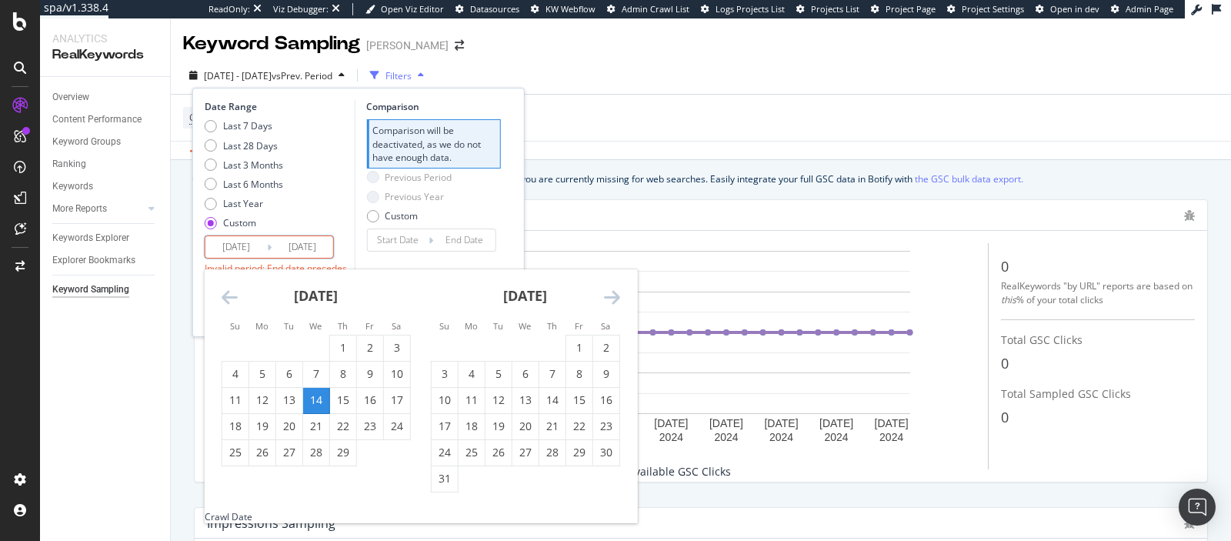
click at [611, 298] on icon "Move forward to switch to the next month." at bounding box center [612, 297] width 16 height 18
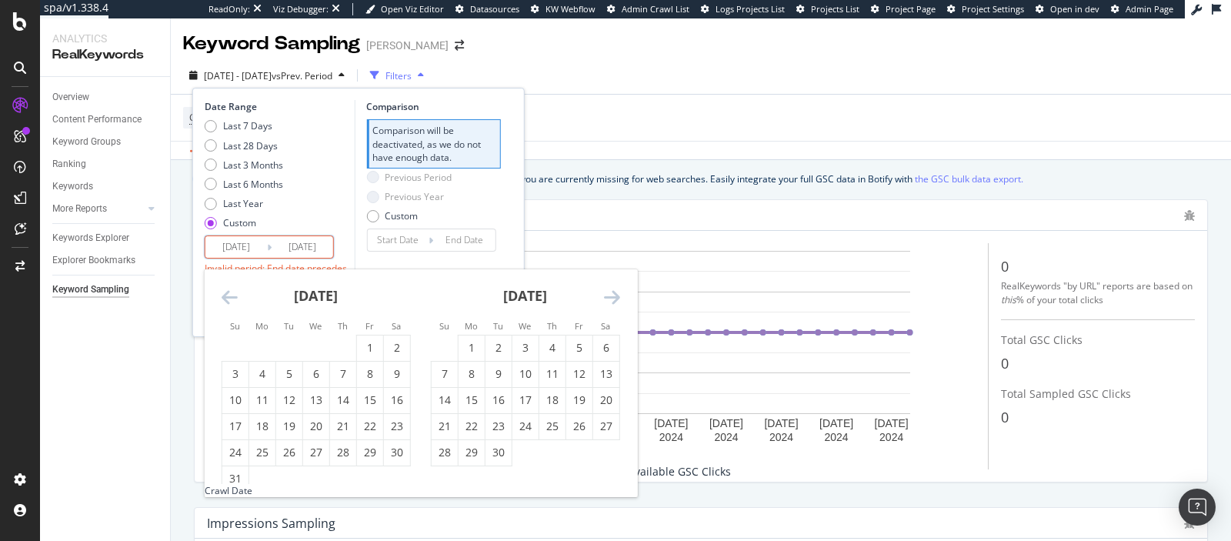
click at [611, 298] on icon "Move forward to switch to the next month." at bounding box center [612, 297] width 16 height 18
click at [531, 392] on div "12" at bounding box center [525, 399] width 26 height 15
type input "[DATE]"
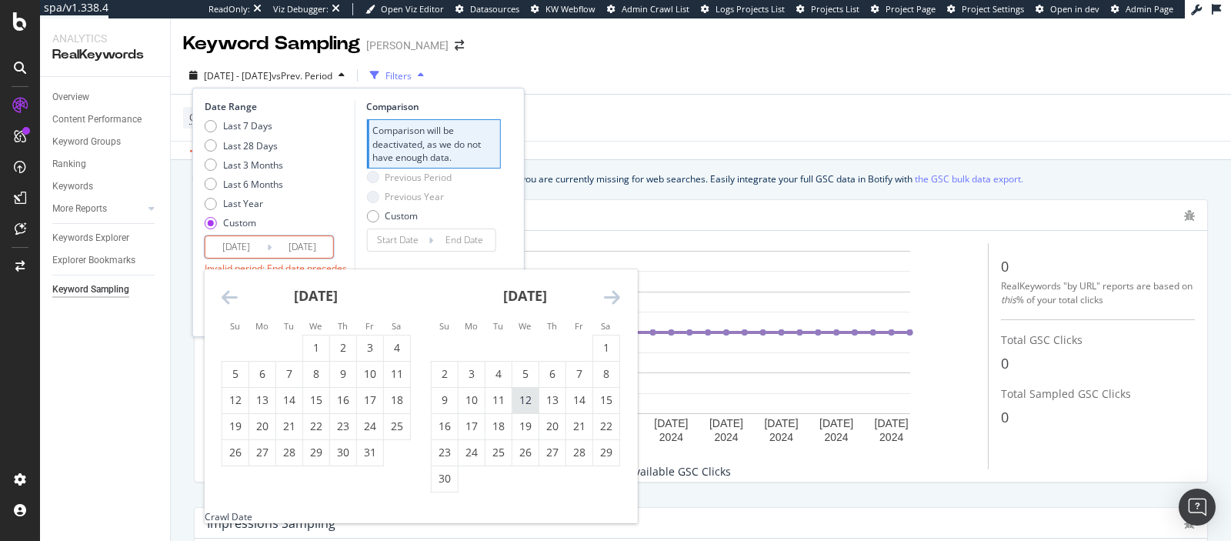
type input "[DATE]"
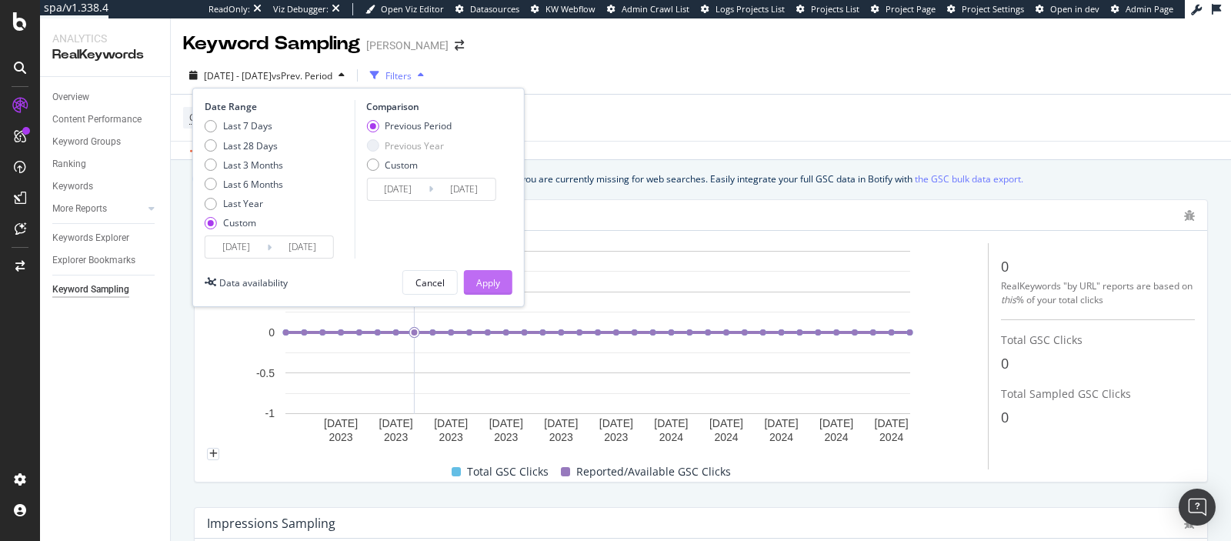
click at [474, 276] on button "Apply" at bounding box center [488, 282] width 48 height 25
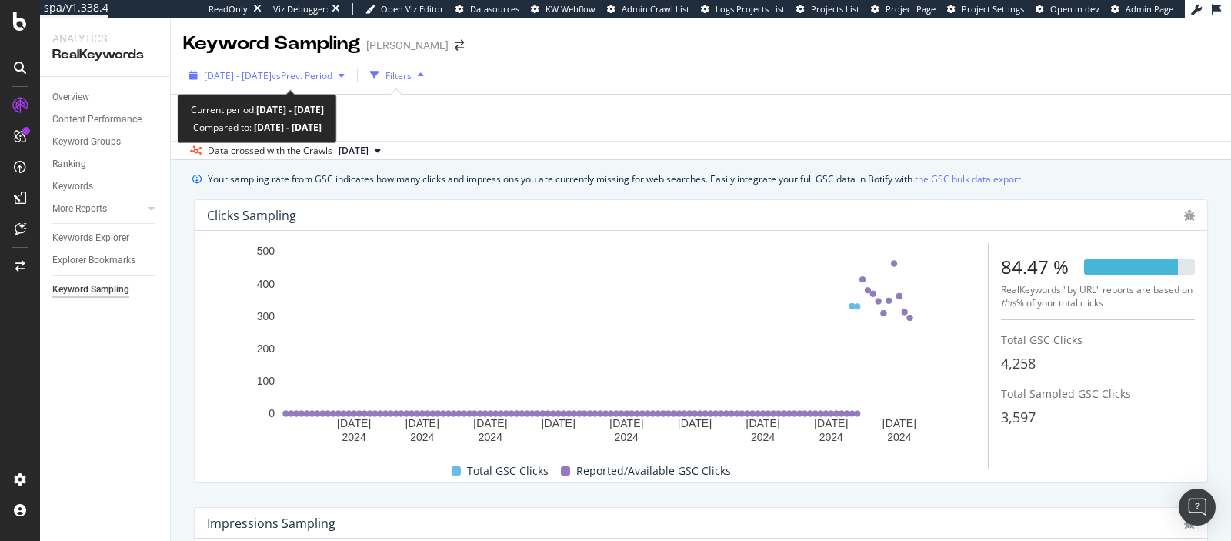
click at [251, 66] on div "[DATE] - [DATE] vs Prev. Period" at bounding box center [267, 75] width 168 height 23
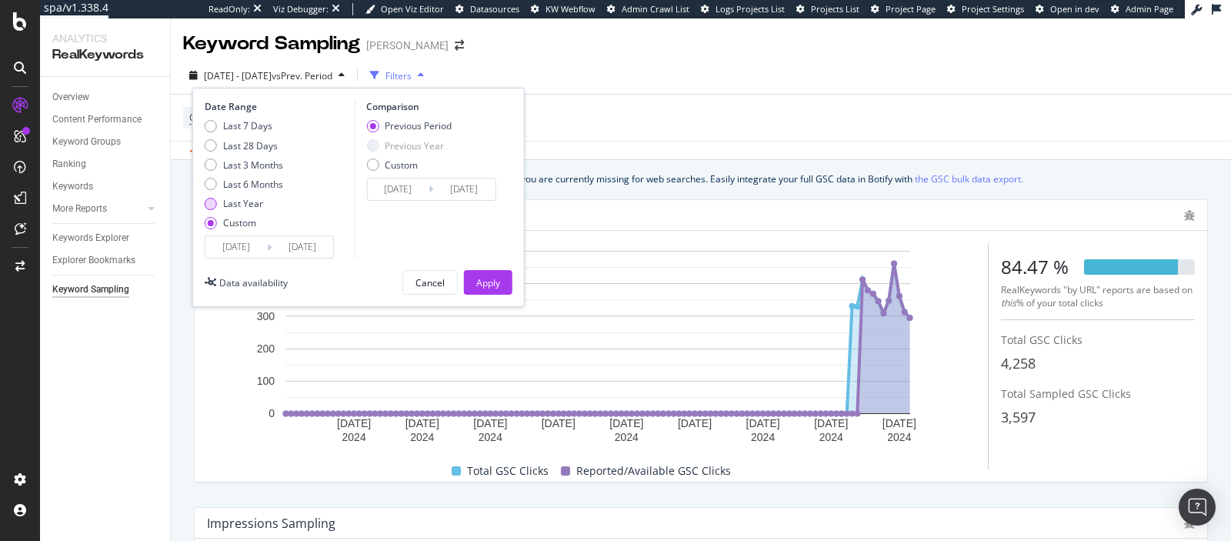
click at [253, 202] on div "Last Year" at bounding box center [243, 203] width 40 height 13
type input "[DATE]"
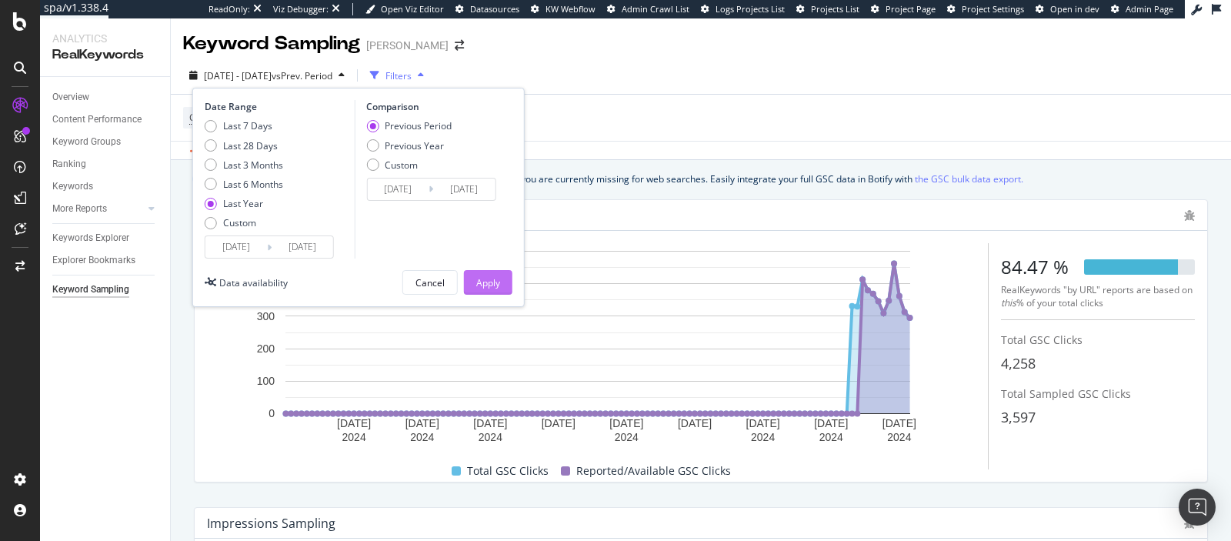
click at [478, 281] on div "Apply" at bounding box center [488, 282] width 24 height 13
